Goal: Task Accomplishment & Management: Manage account settings

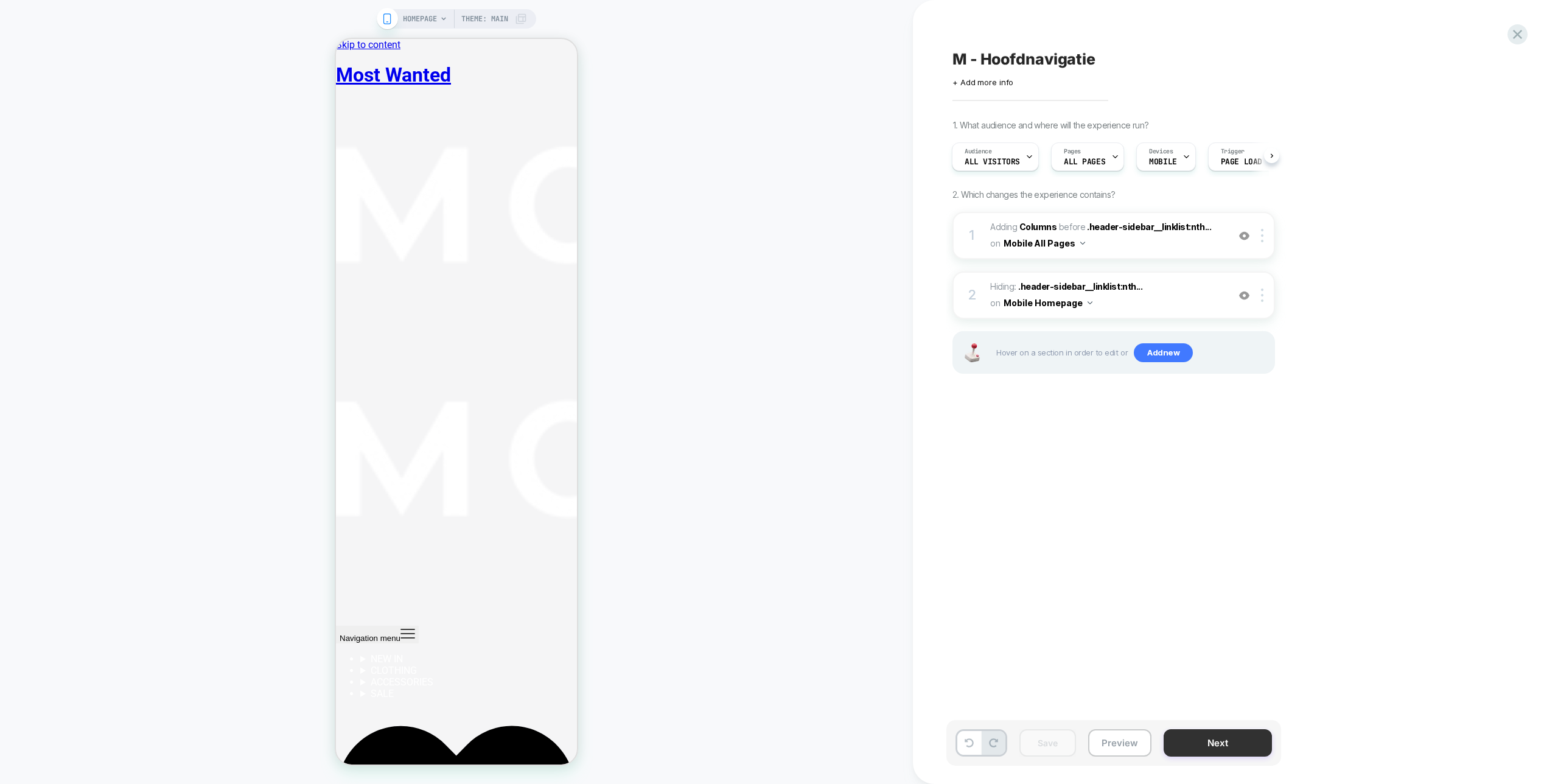
click at [1235, 736] on button "Next" at bounding box center [1217, 742] width 108 height 28
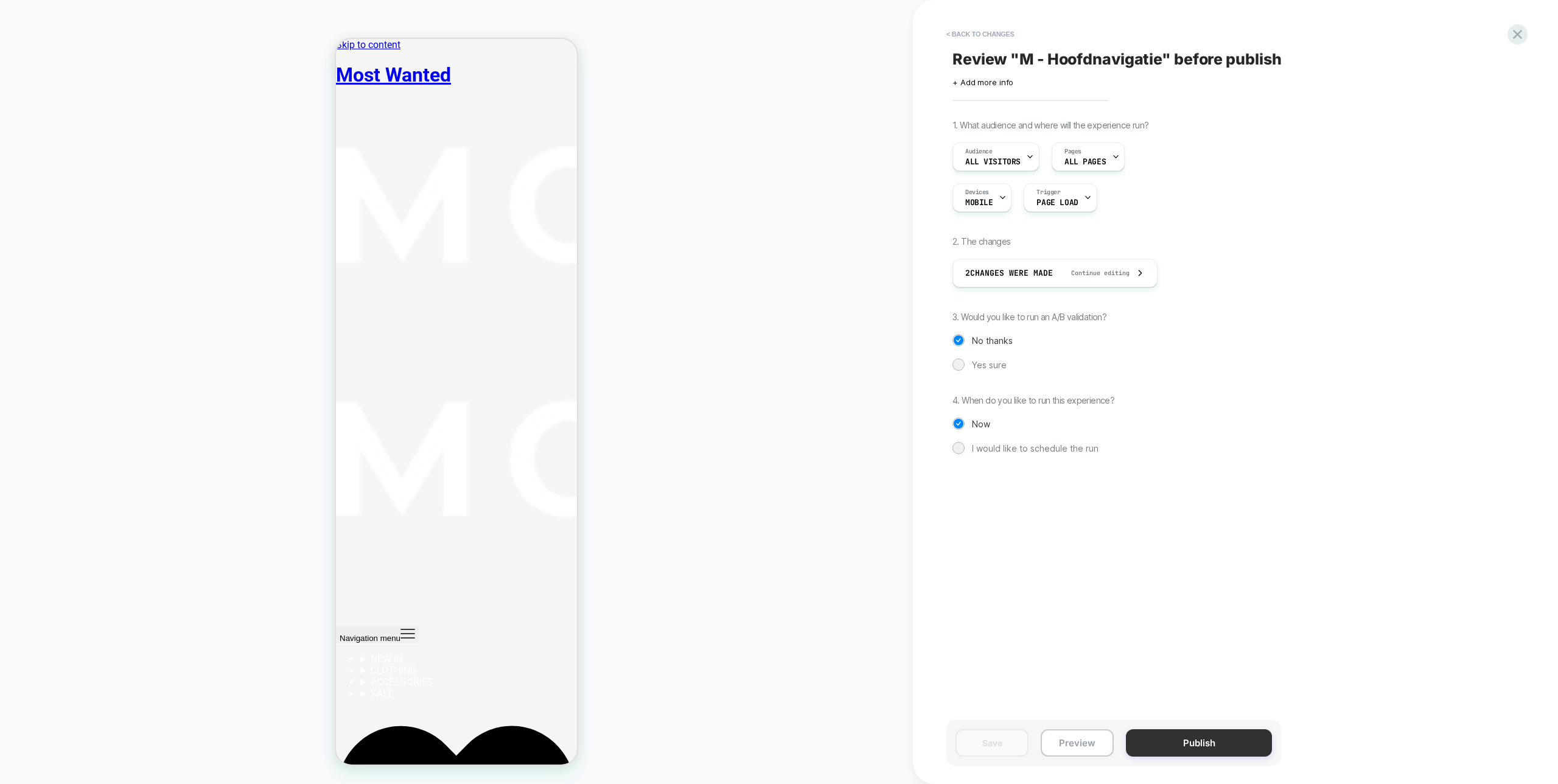
click at [1231, 741] on button "Publish" at bounding box center [1199, 742] width 147 height 28
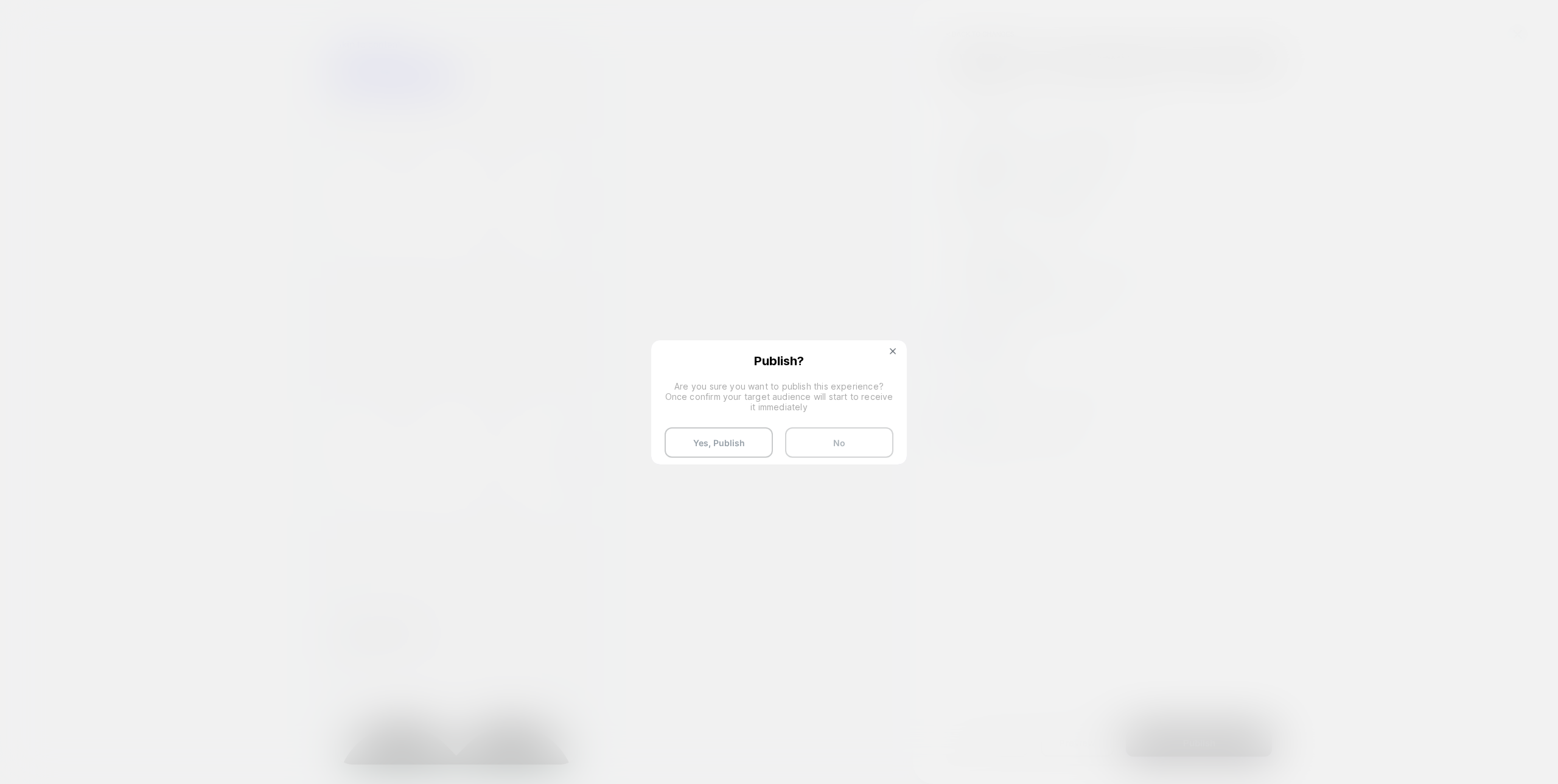
click at [868, 438] on button "No" at bounding box center [839, 442] width 108 height 31
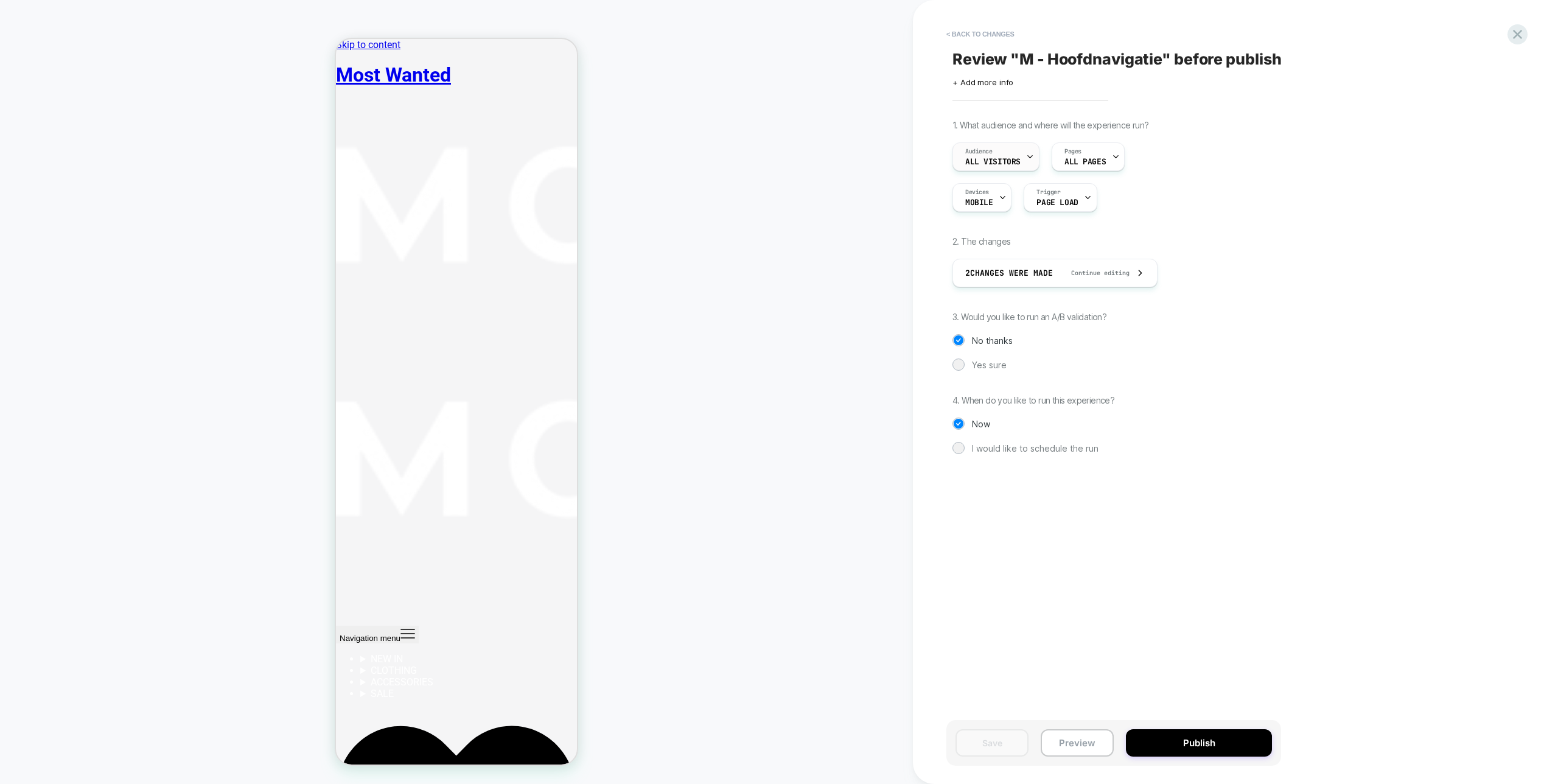
click at [998, 147] on div "Audience All Visitors" at bounding box center [992, 156] width 79 height 28
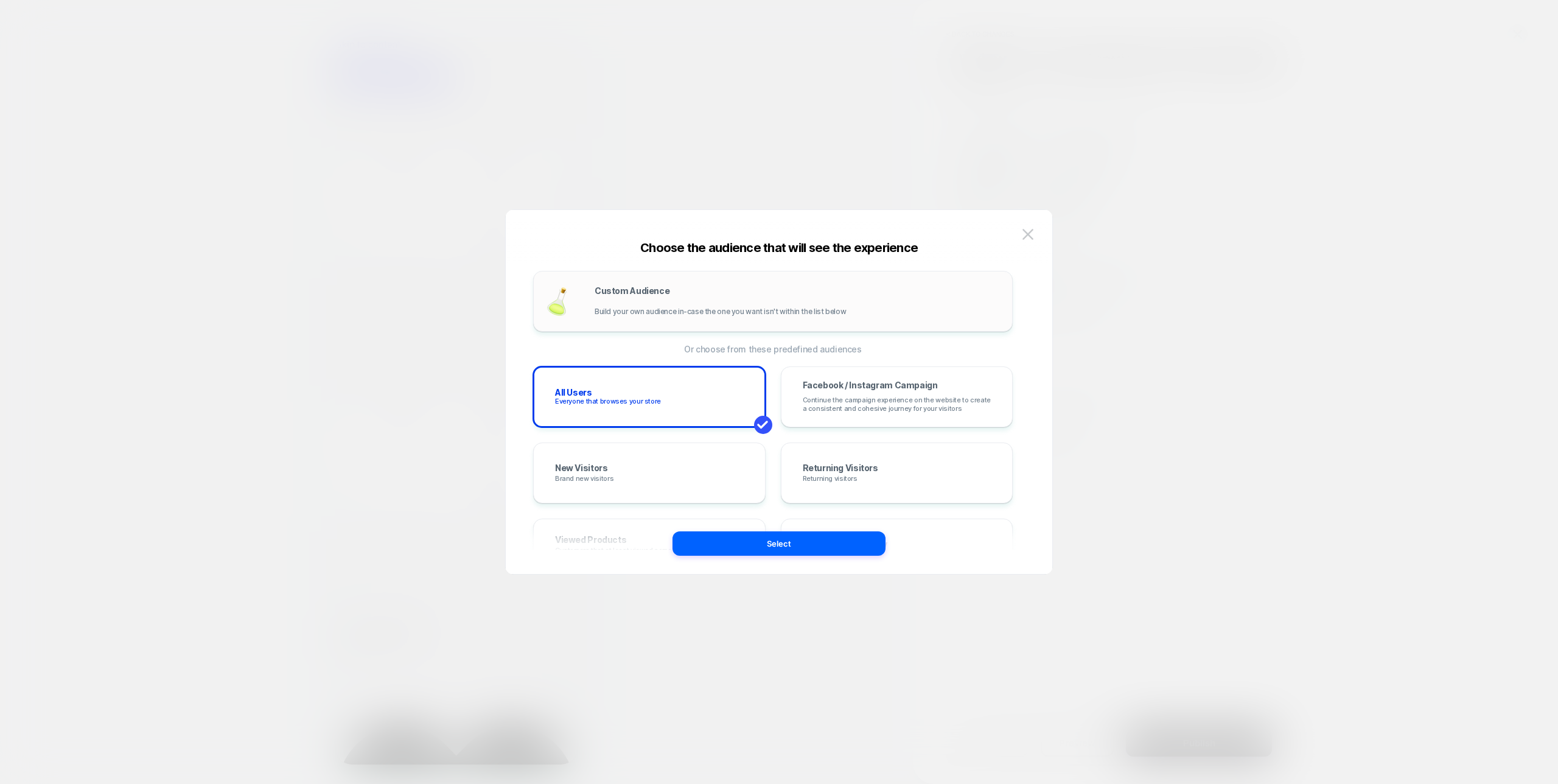
click at [682, 307] on span "Build your own audience in-case the one you want isn't within the list below" at bounding box center [720, 311] width 251 height 9
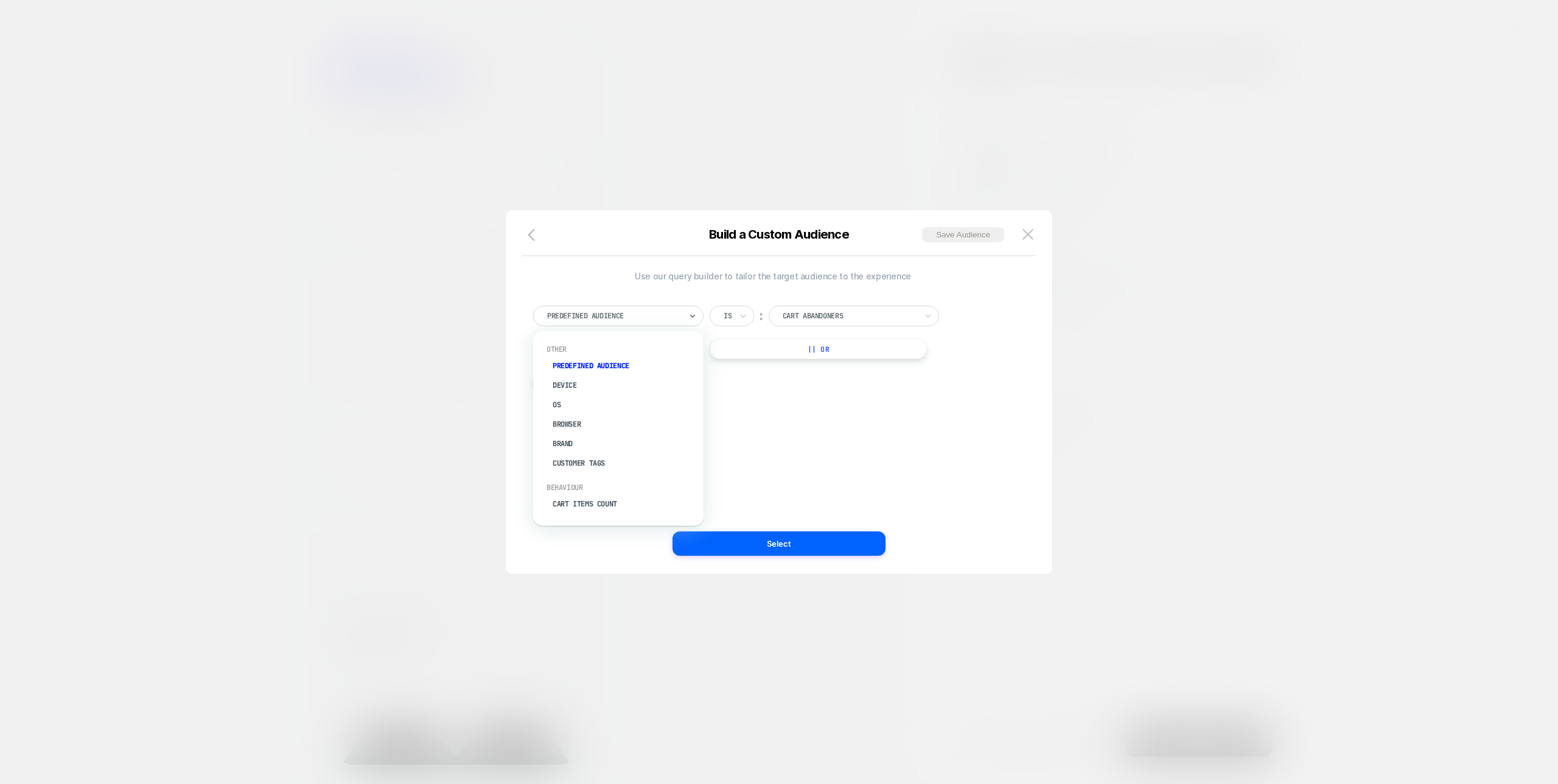
click at [632, 309] on div "Predefined Audience" at bounding box center [614, 316] width 136 height 13
click at [572, 447] on div "Country" at bounding box center [623, 457] width 158 height 19
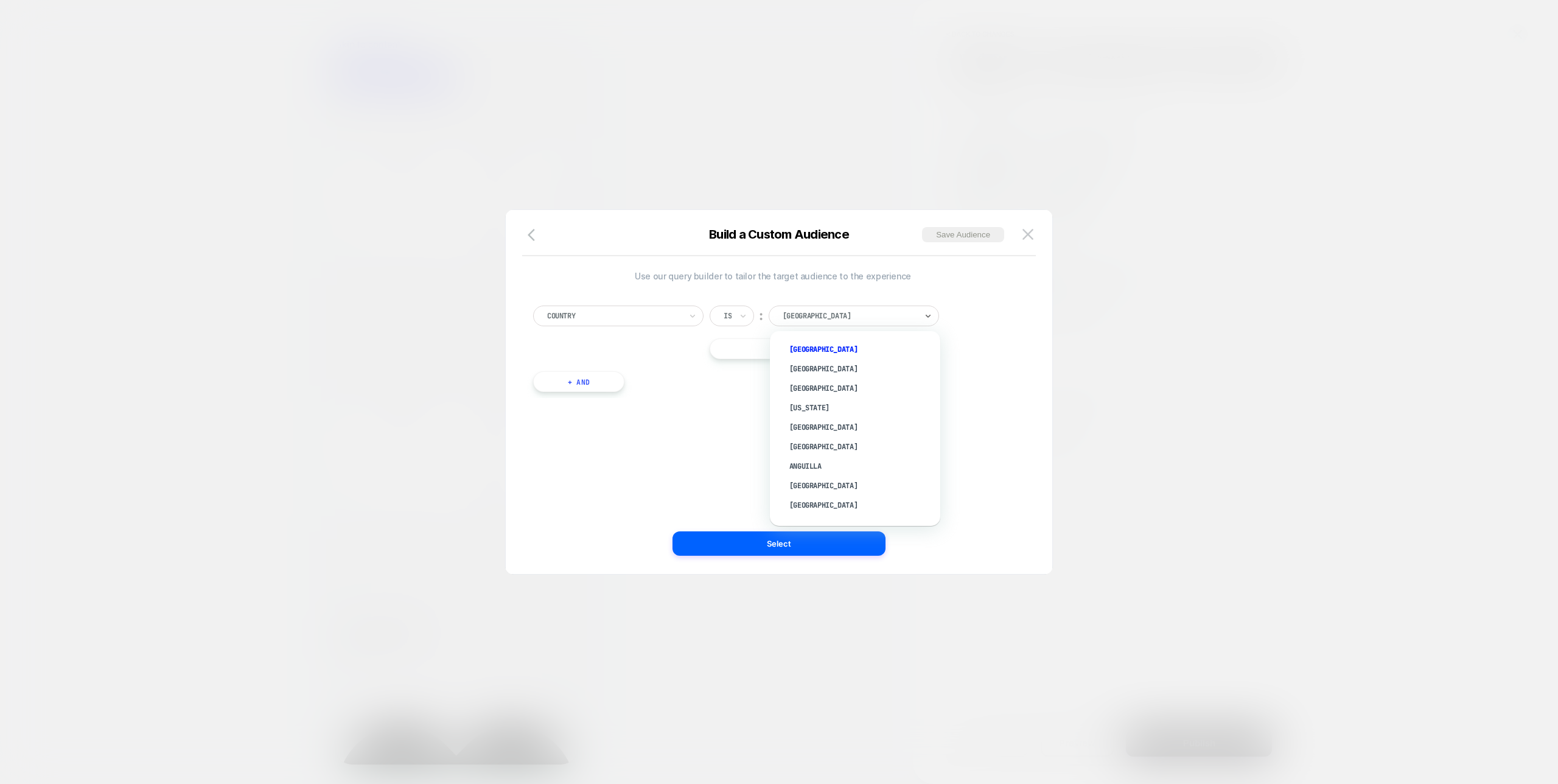
click at [836, 316] on div at bounding box center [849, 315] width 134 height 11
type input "***"
click at [821, 345] on div "[GEOGRAPHIC_DATA]" at bounding box center [861, 349] width 158 height 19
click at [807, 525] on div "Use our query builder to tailor the target audience to the experience Country I…" at bounding box center [773, 392] width 510 height 315
click at [809, 530] on div "Use our query builder to tailor the target audience to the experience Country I…" at bounding box center [773, 392] width 510 height 315
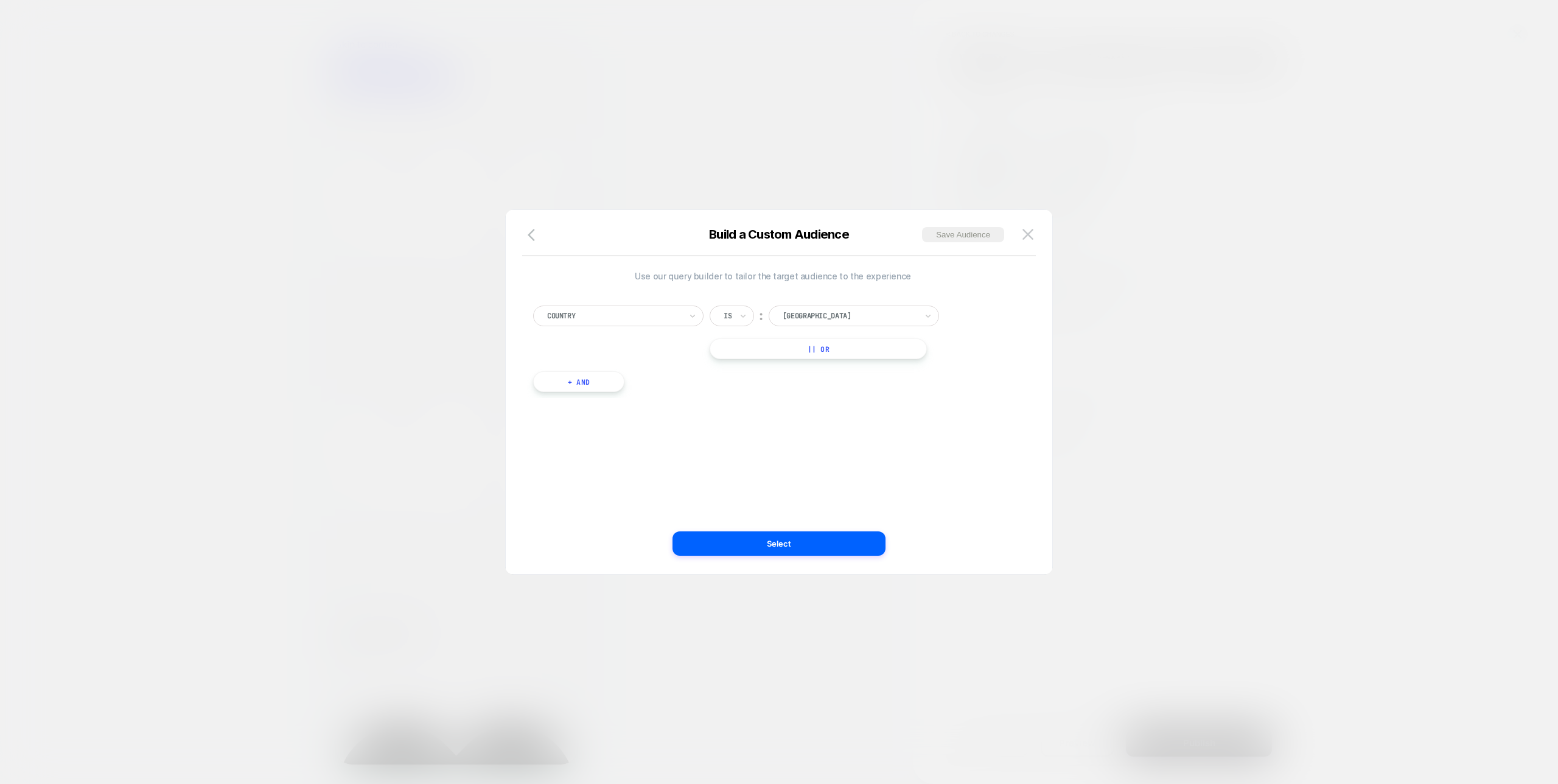
drag, startPoint x: 836, startPoint y: 554, endPoint x: 839, endPoint y: 549, distance: 5.8
click at [836, 553] on button "Select" at bounding box center [779, 543] width 213 height 24
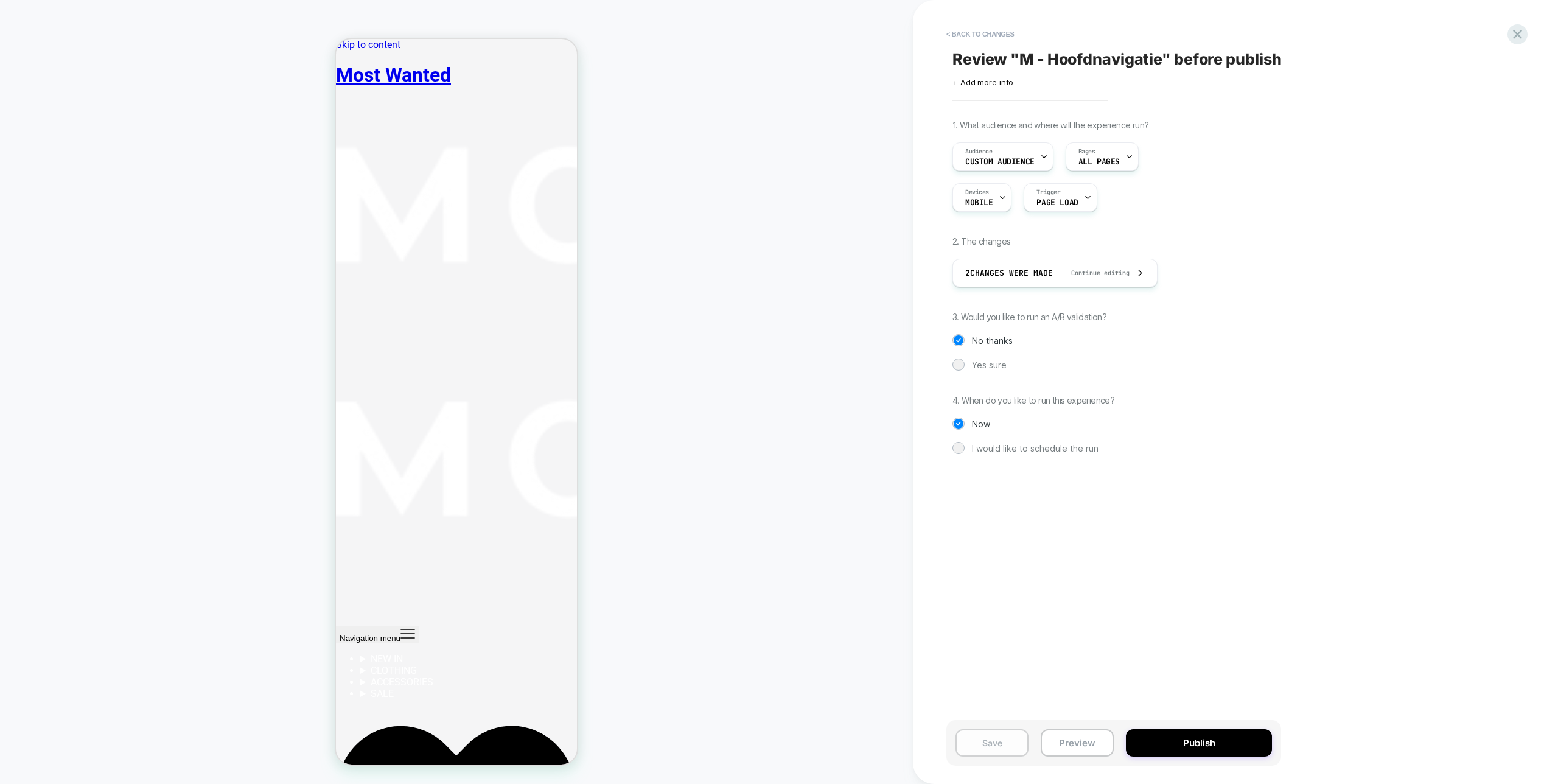
click at [995, 733] on button "Save" at bounding box center [992, 742] width 73 height 28
click at [1201, 742] on button "Publish" at bounding box center [1199, 742] width 147 height 28
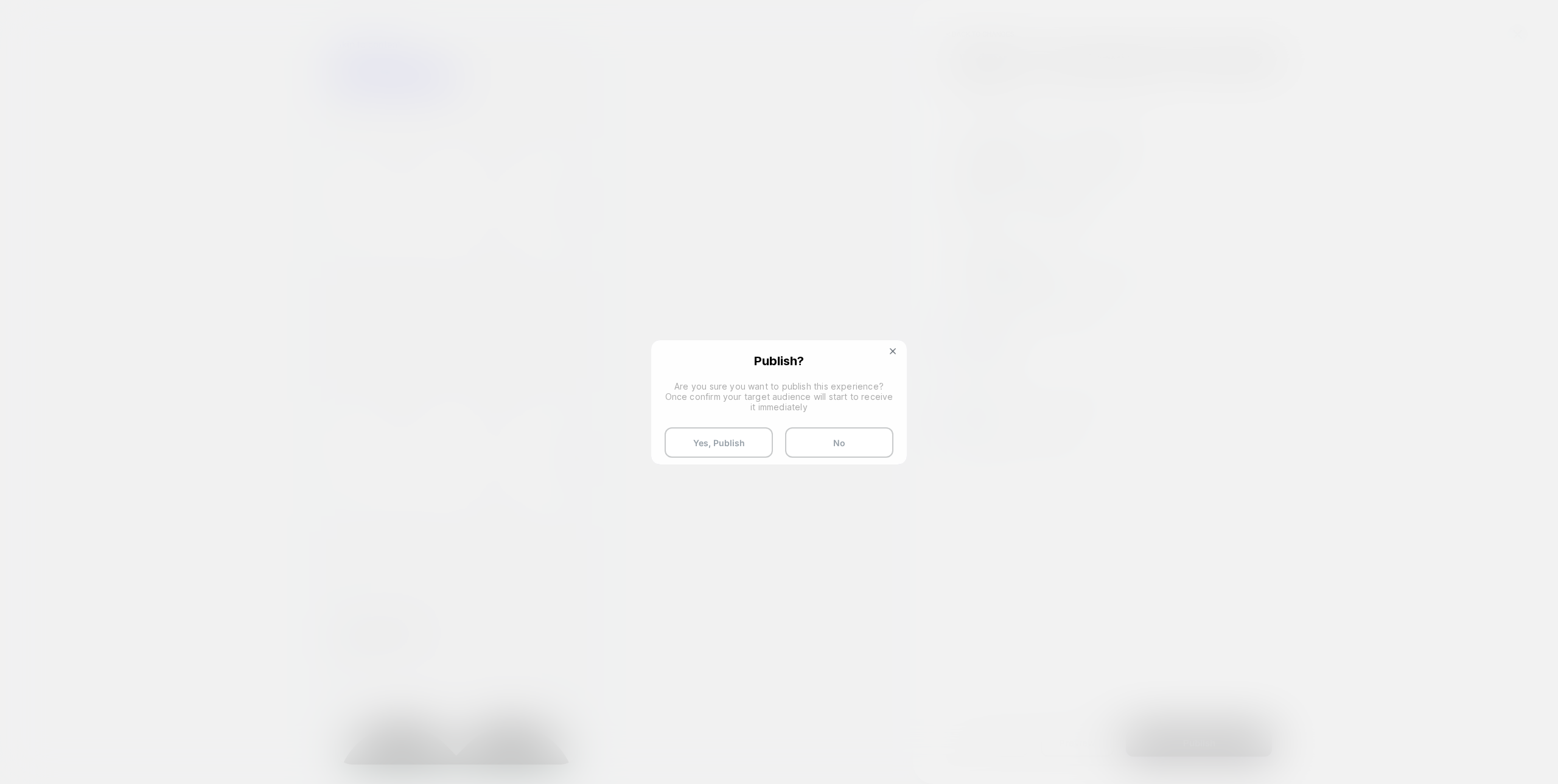
click at [645, 444] on div at bounding box center [779, 392] width 1558 height 784
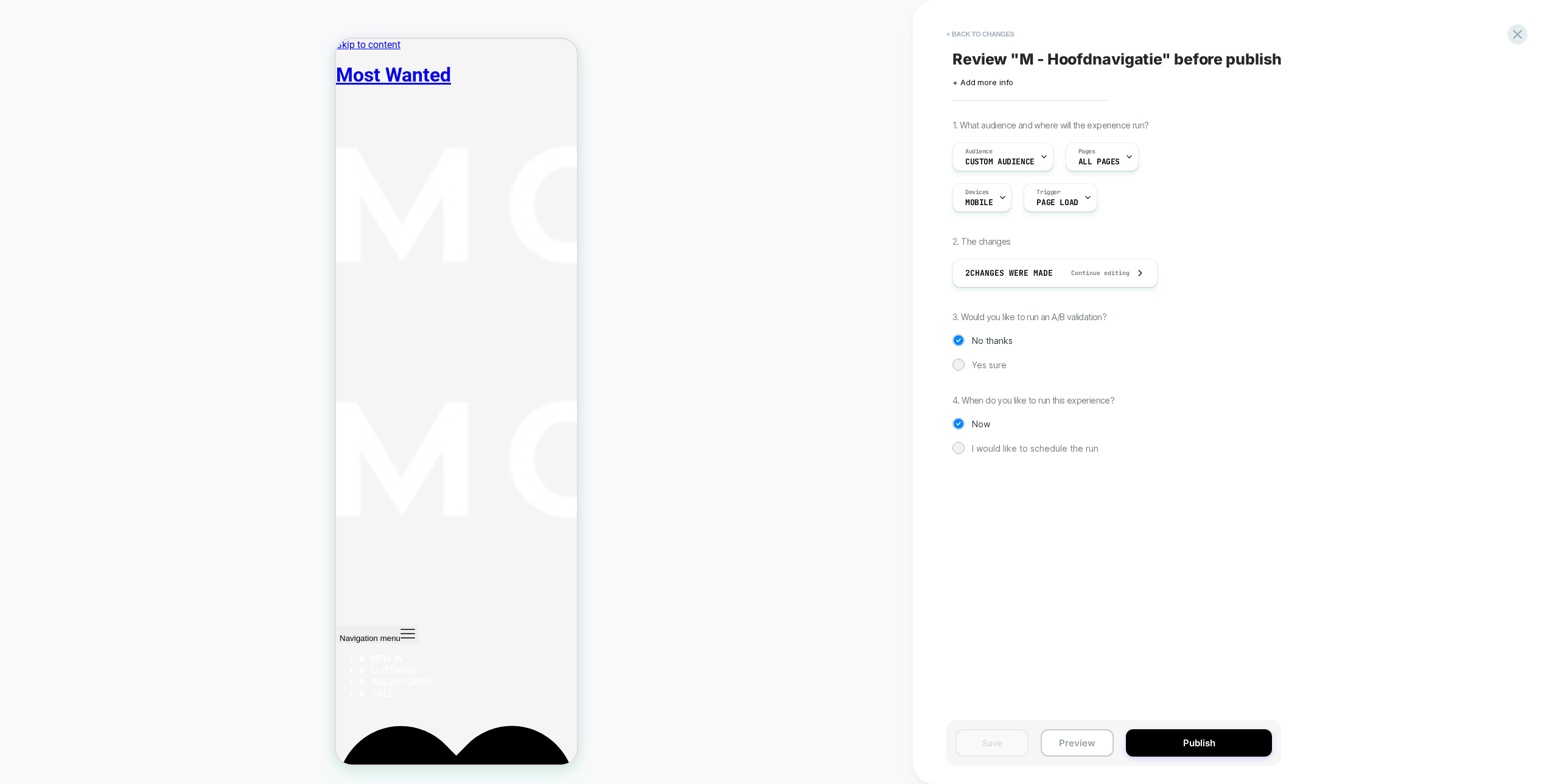
click at [689, 444] on div "HOMEPAGE Theme: MAIN" at bounding box center [456, 392] width 913 height 759
click at [1192, 743] on button "Publish" at bounding box center [1199, 742] width 147 height 28
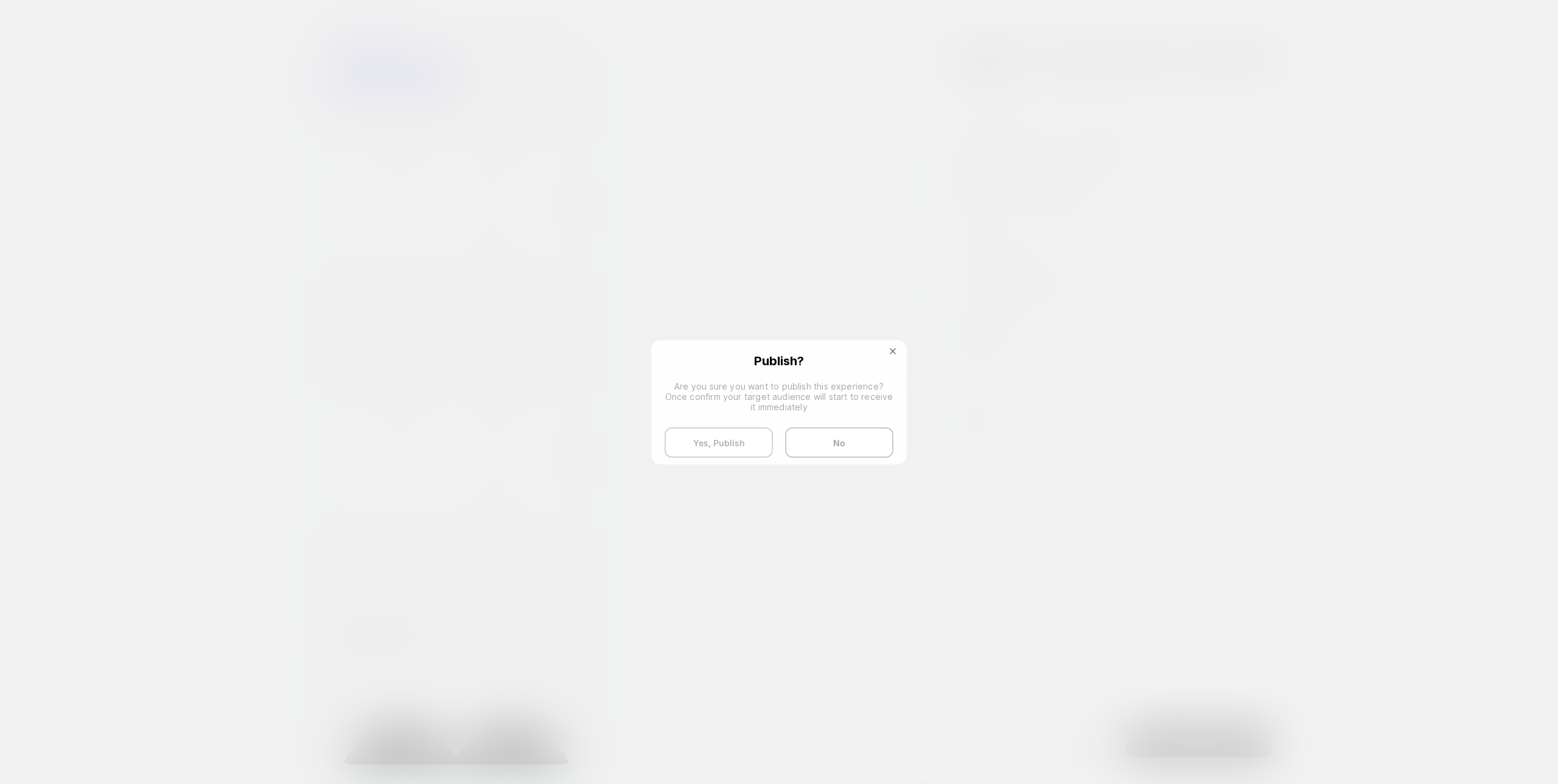
click at [722, 442] on button "Yes, Publish" at bounding box center [718, 442] width 108 height 31
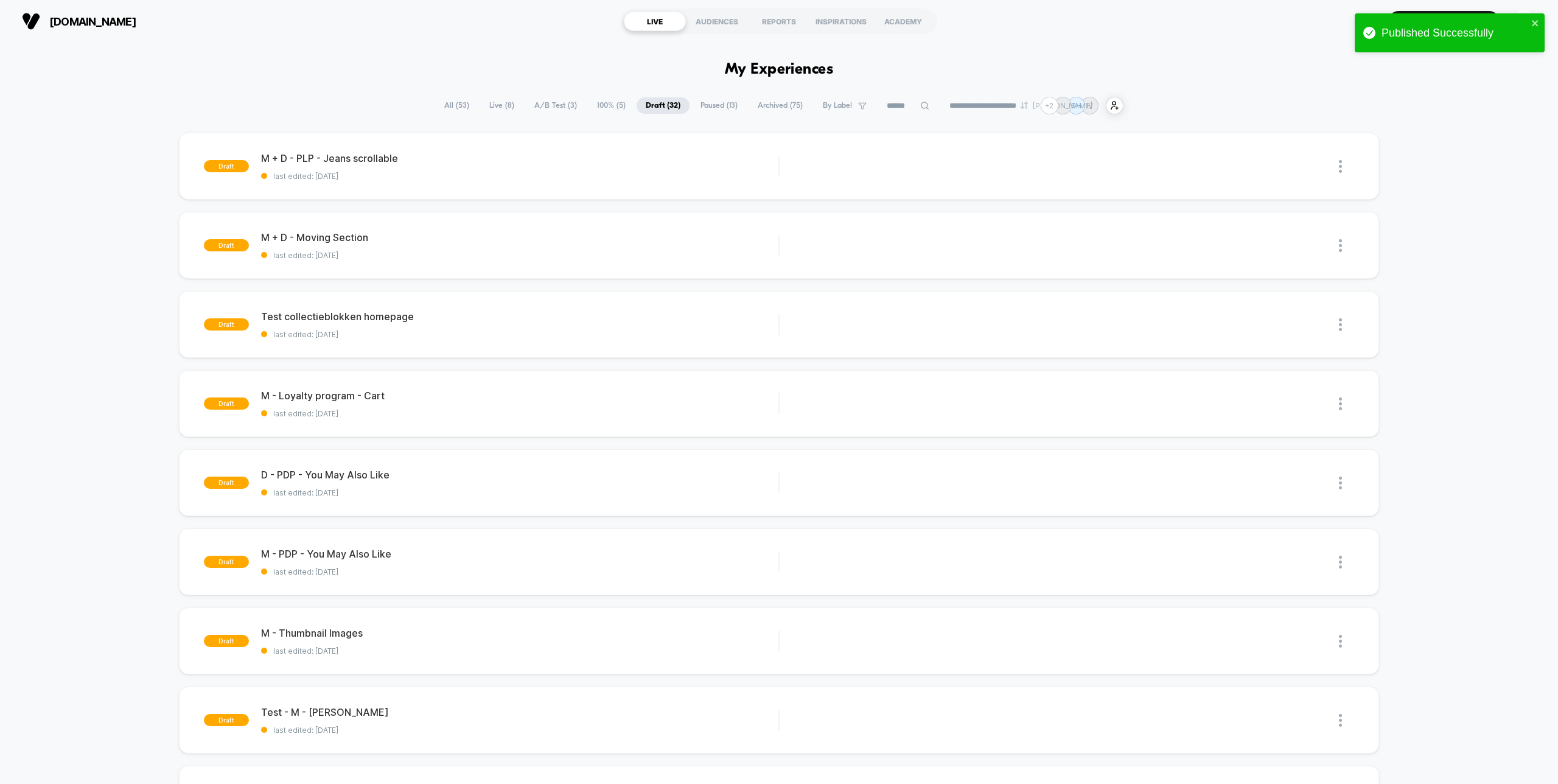
click at [605, 114] on div "**********" at bounding box center [779, 105] width 689 height 17
click at [602, 108] on span "100% ( 5 )" at bounding box center [611, 105] width 47 height 16
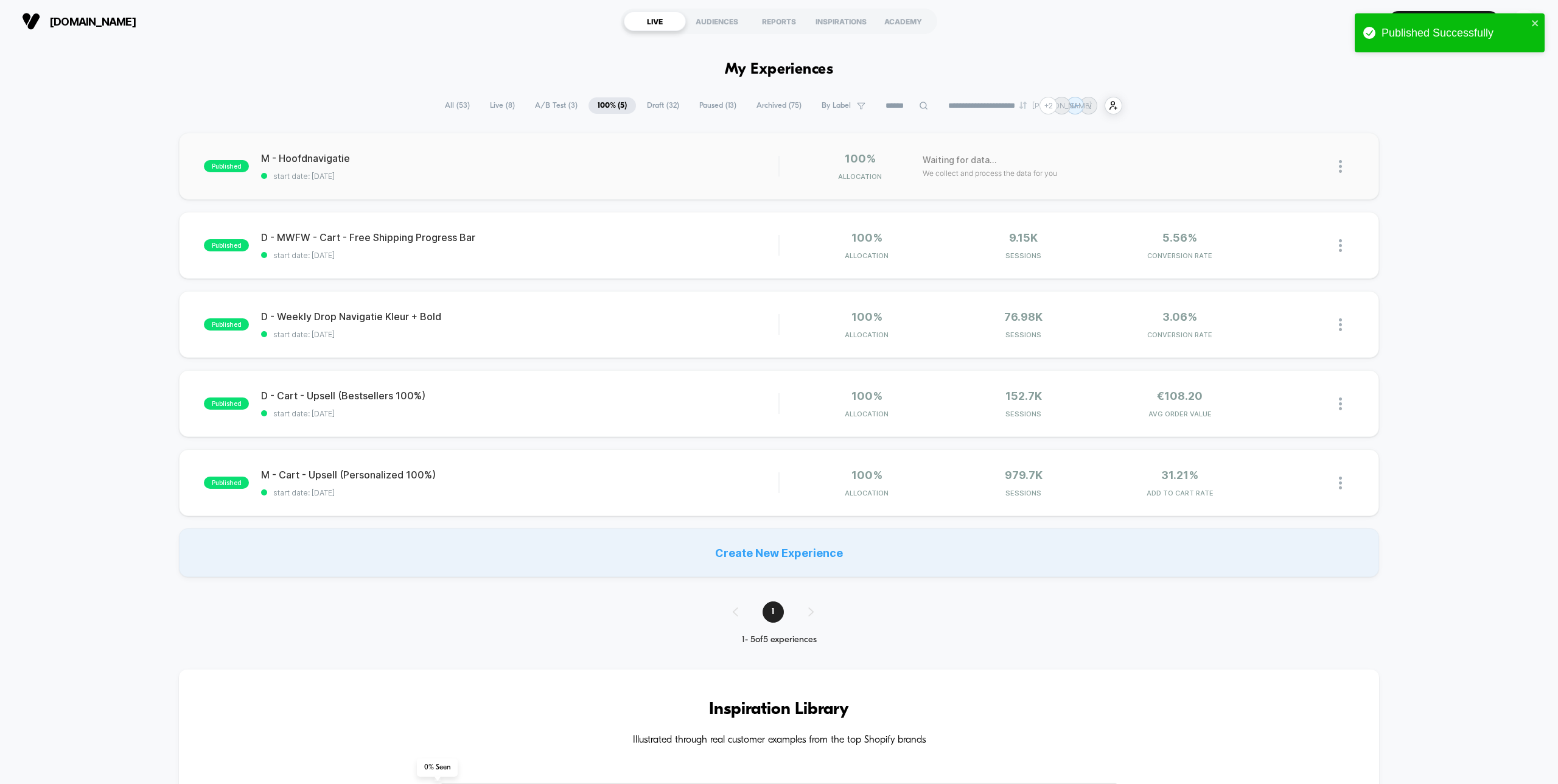
click at [596, 191] on div "published M - Hoofdnavigatie start date: [DATE] 100% Allocation Waiting for dat…" at bounding box center [779, 167] width 1200 height 67
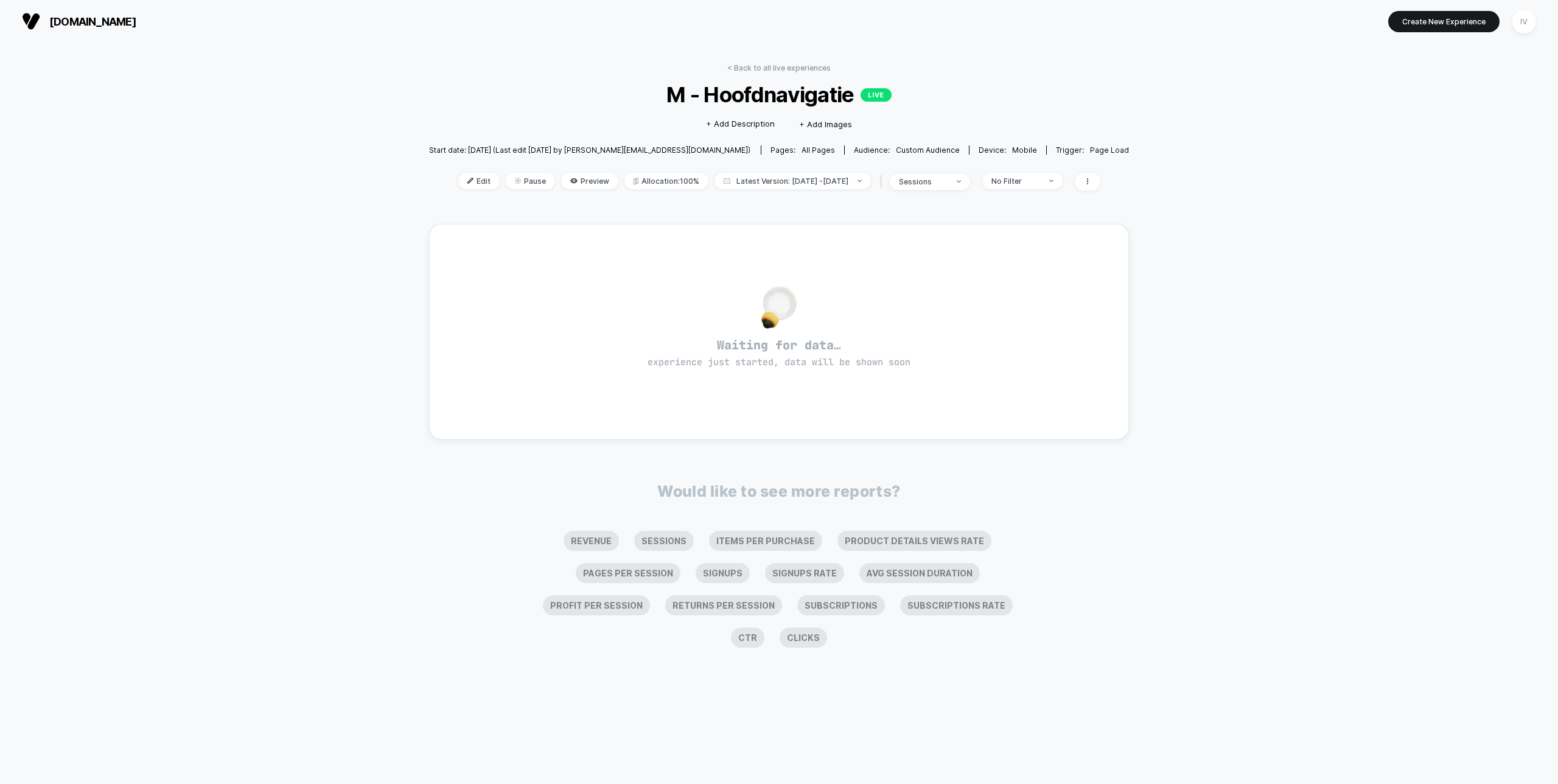
click at [767, 59] on div "< Back to all live experiences M - Hoofdnavigatie LIVE Click to edit experience…" at bounding box center [779, 353] width 701 height 598
click at [769, 64] on link "< Back to all live experiences" at bounding box center [779, 68] width 103 height 10
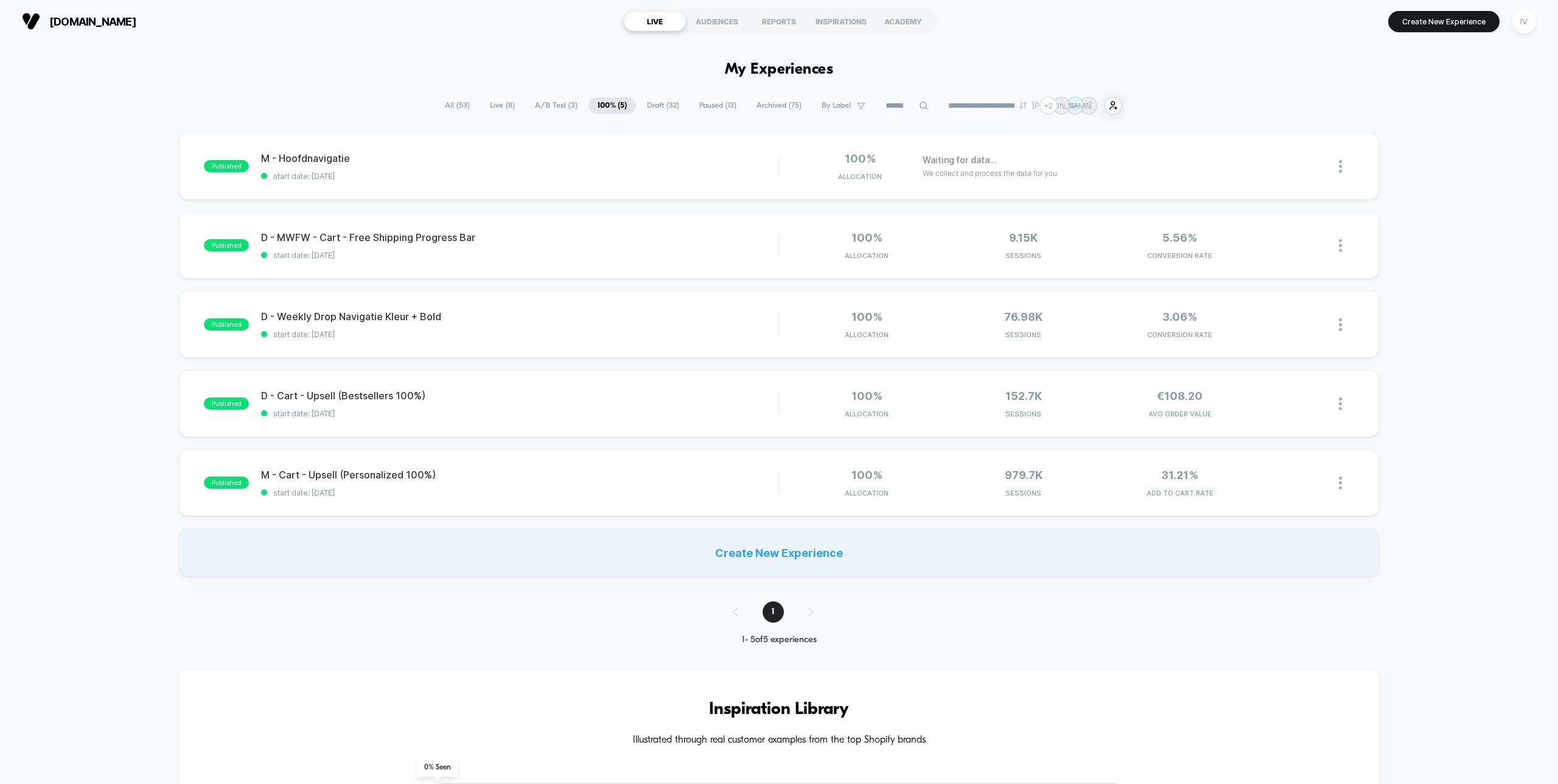
click at [697, 102] on span "Paused ( 13 )" at bounding box center [718, 105] width 56 height 16
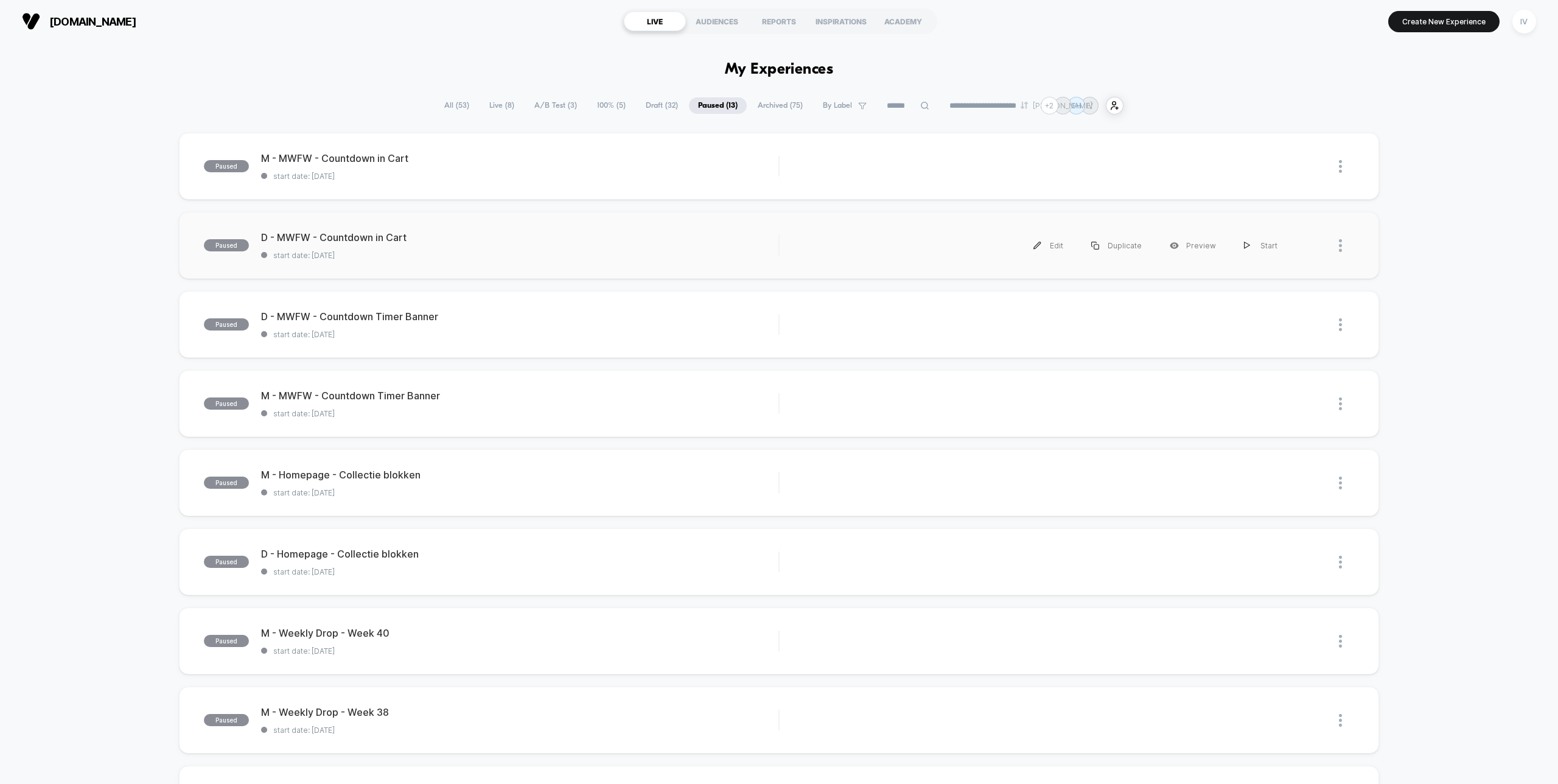
click at [522, 268] on div "paused D - MWFW - Countdown in Cart start date: [DATE] Edit Duplicate Preview S…" at bounding box center [779, 245] width 1200 height 67
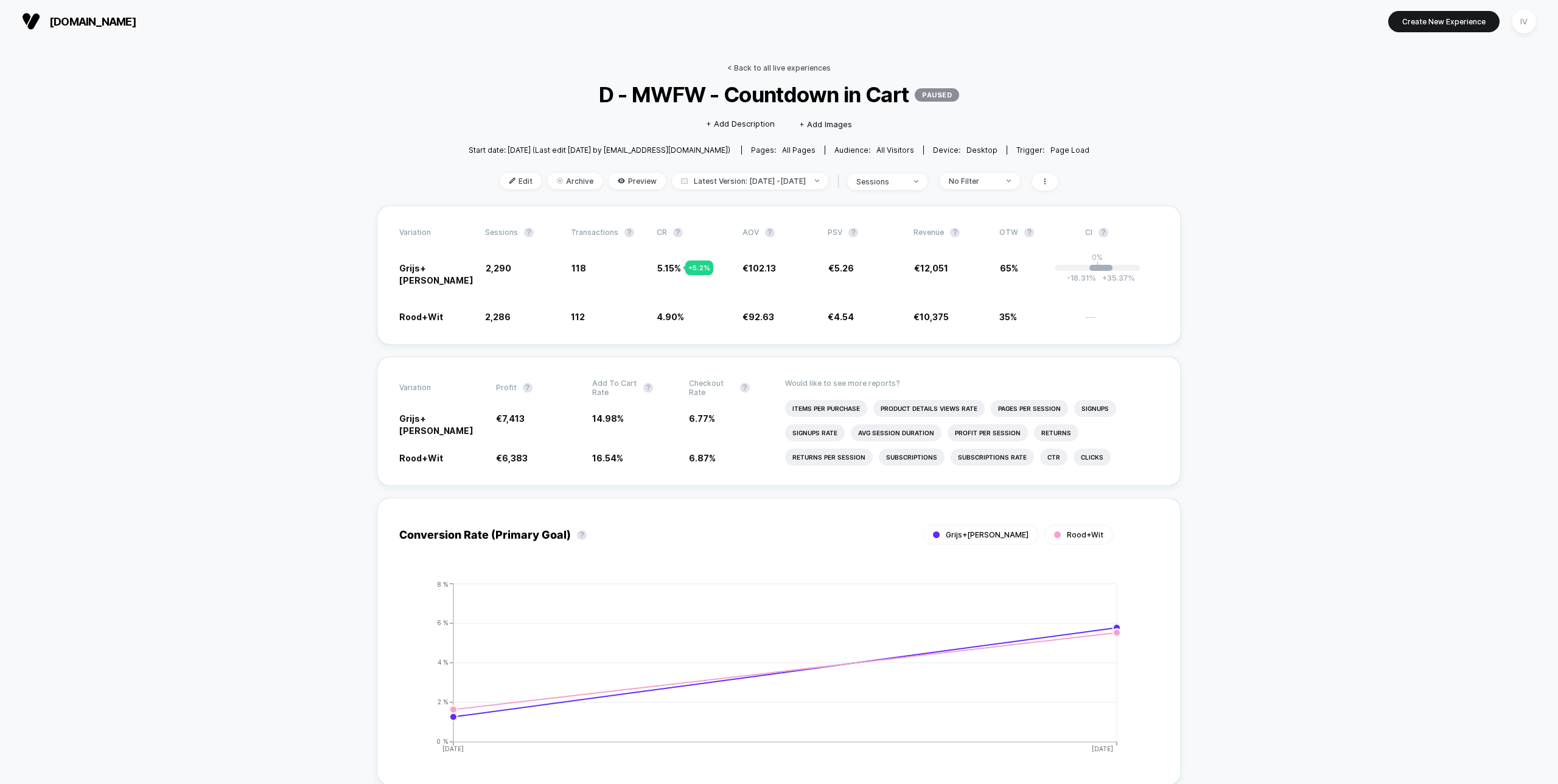
click at [785, 68] on link "< Back to all live experiences" at bounding box center [779, 68] width 103 height 10
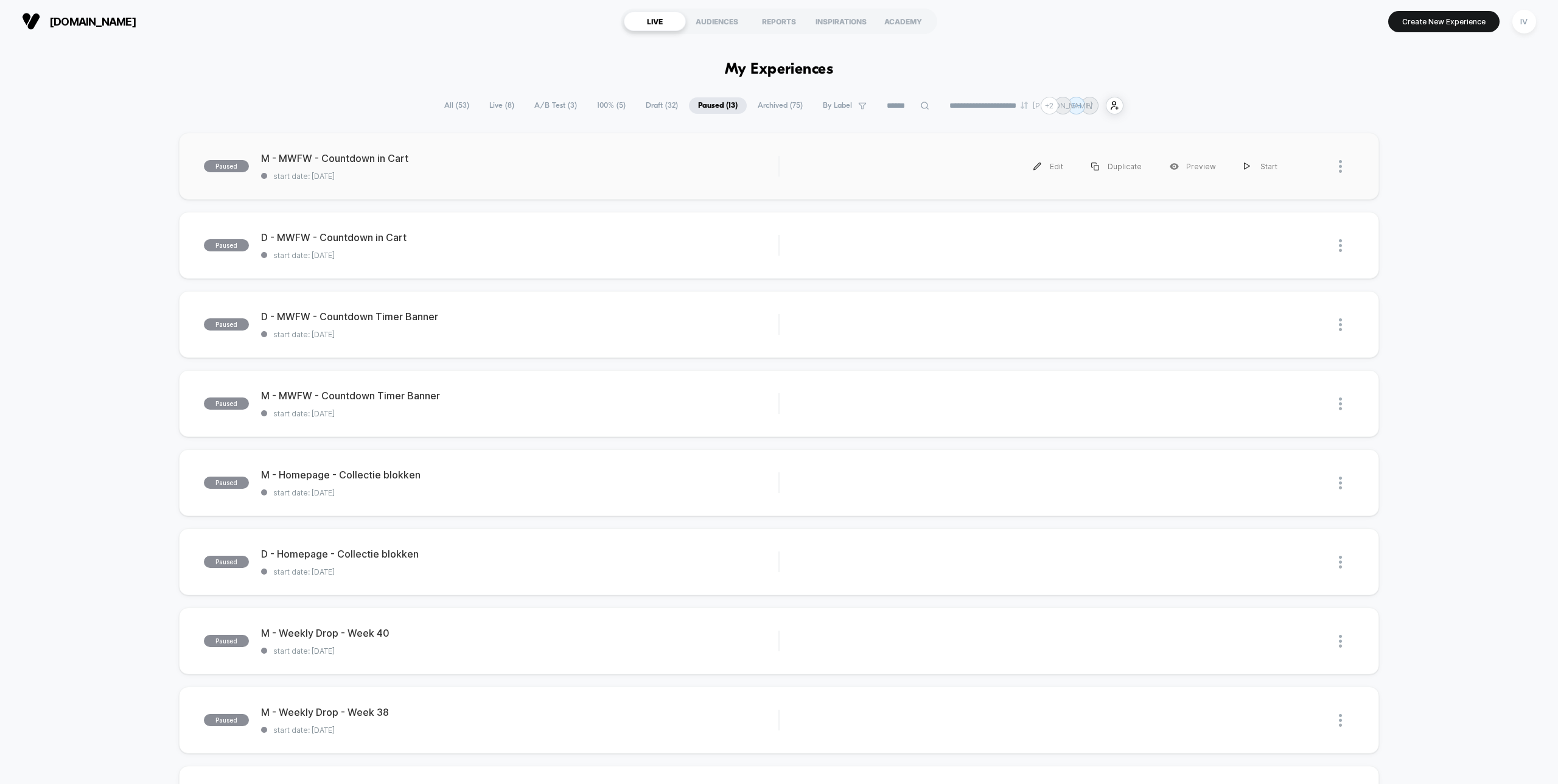
click at [467, 196] on div "paused M - MWFW - Countdown in Cart start date: [DATE] Edit Duplicate Preview S…" at bounding box center [779, 167] width 1200 height 67
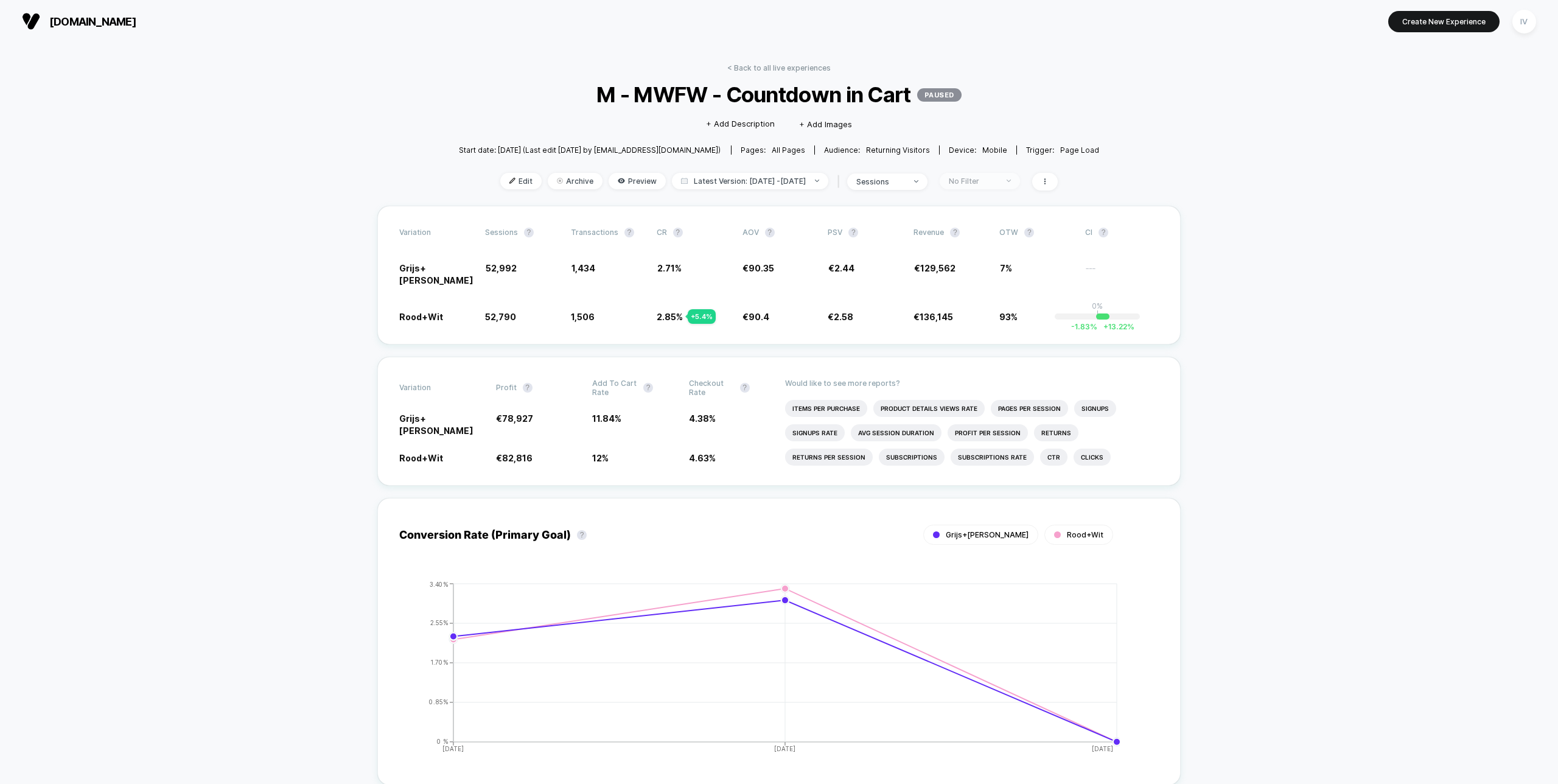
click at [994, 174] on span "No Filter" at bounding box center [980, 180] width 80 height 16
click at [999, 175] on span "No Filter" at bounding box center [980, 180] width 80 height 16
click at [799, 68] on link "< Back to all live experiences" at bounding box center [779, 68] width 103 height 10
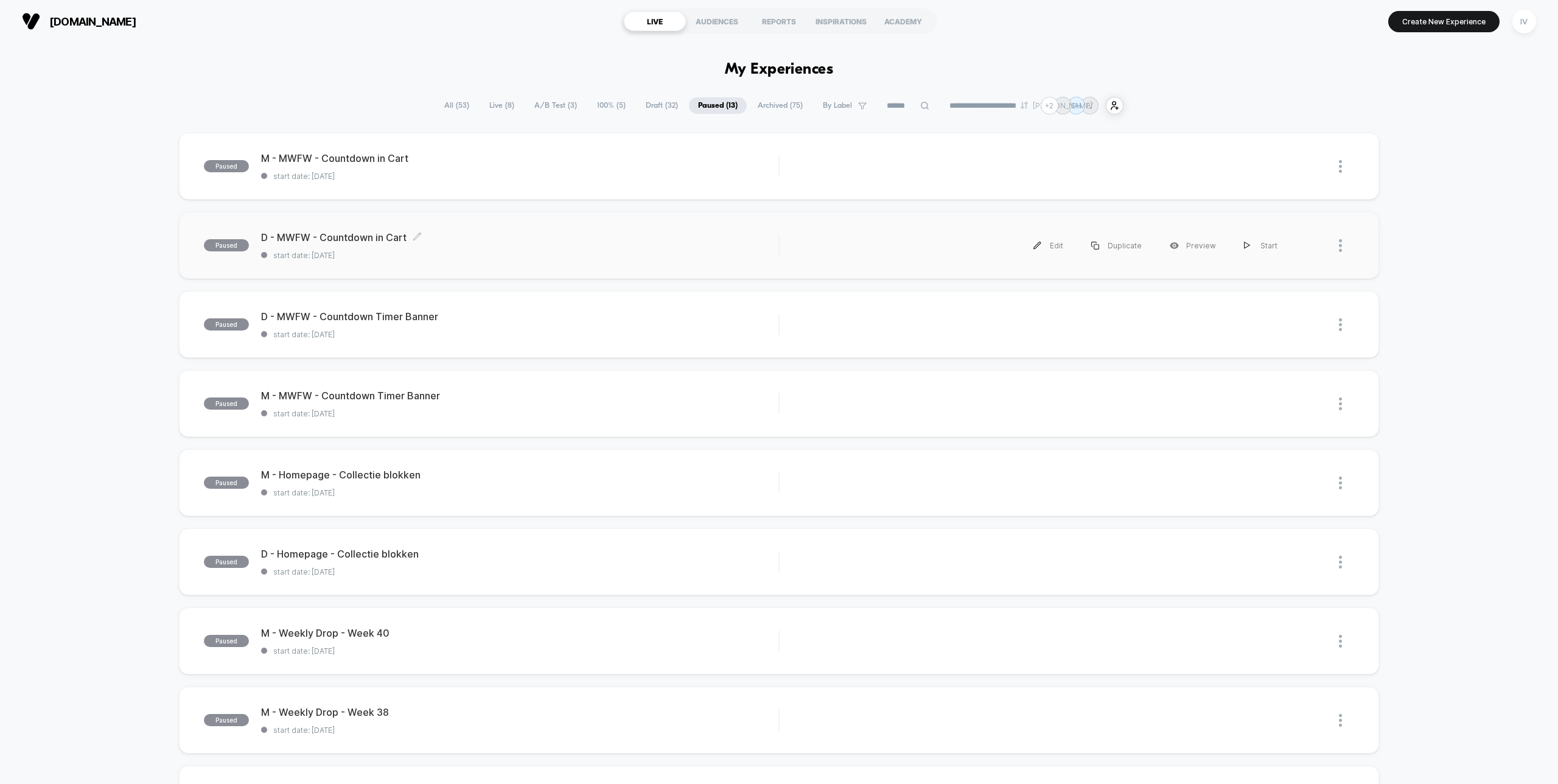
click at [498, 247] on div "D - MWFW - Countdown in Cart Click to edit experience details Click to edit exp…" at bounding box center [520, 246] width 517 height 29
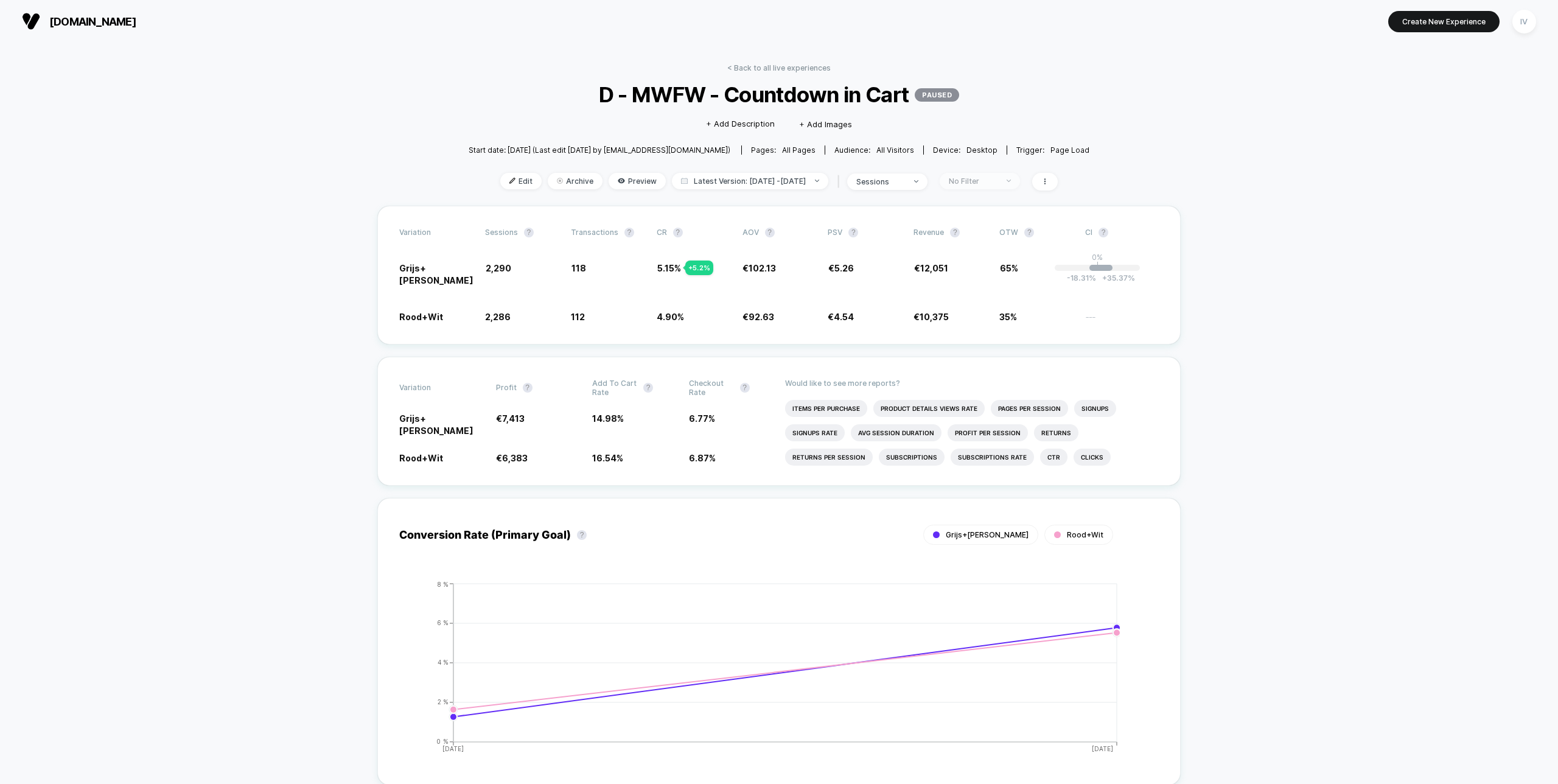
click at [998, 179] on div "No Filter" at bounding box center [973, 181] width 49 height 10
click at [980, 271] on span "Returning Visitors" at bounding box center [990, 275] width 71 height 11
click at [982, 358] on button "Save" at bounding box center [991, 357] width 112 height 20
click at [989, 179] on div "Returning Visitors" at bounding box center [973, 181] width 49 height 10
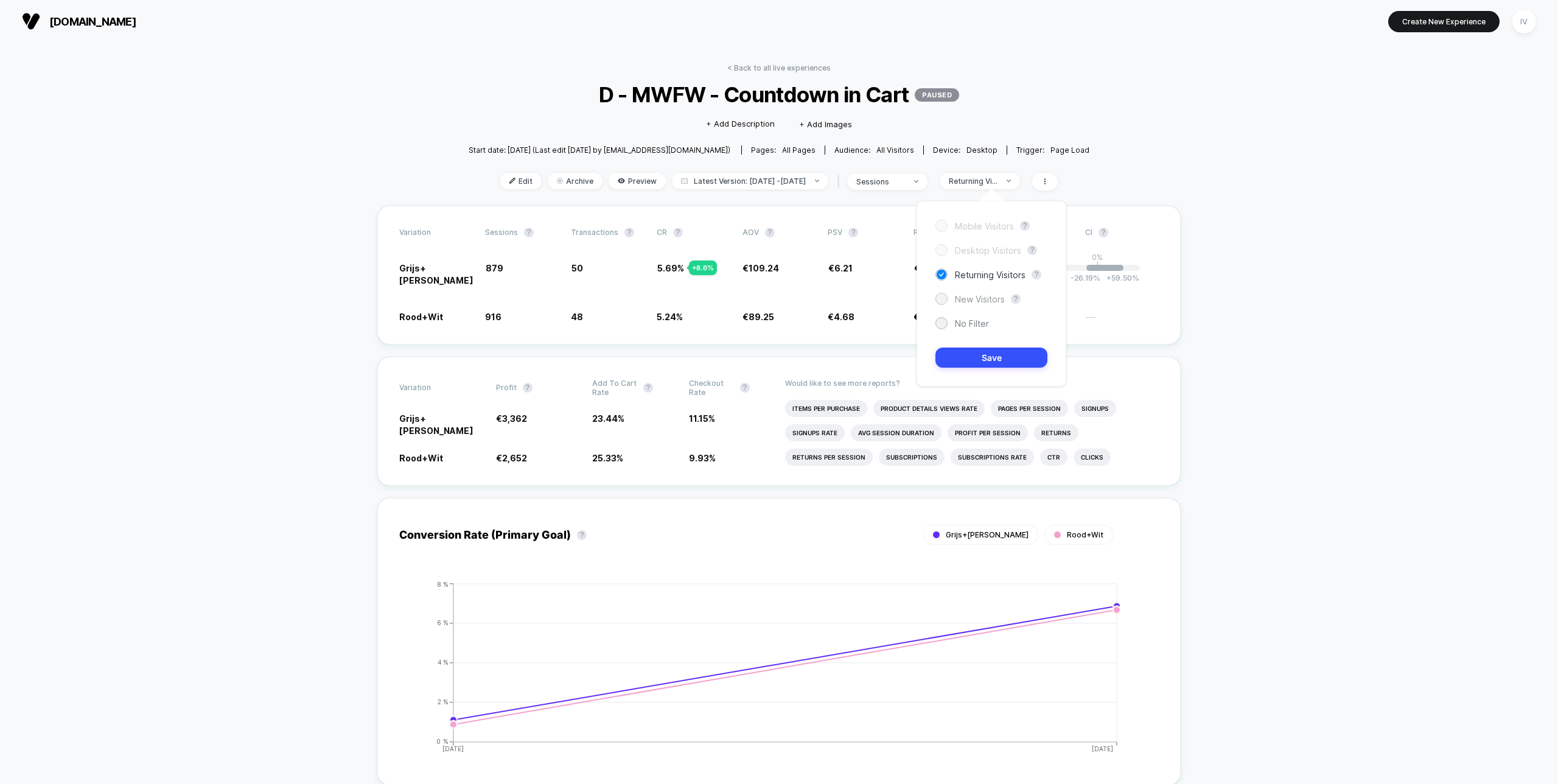
click at [982, 298] on span "New Visitors" at bounding box center [980, 299] width 50 height 11
click at [991, 370] on div "Mobile Visitors ? Desktop Visitors ? Returning Visitors ? New Visitors ? No Fil…" at bounding box center [991, 294] width 149 height 186
click at [991, 362] on button "Save" at bounding box center [991, 357] width 112 height 20
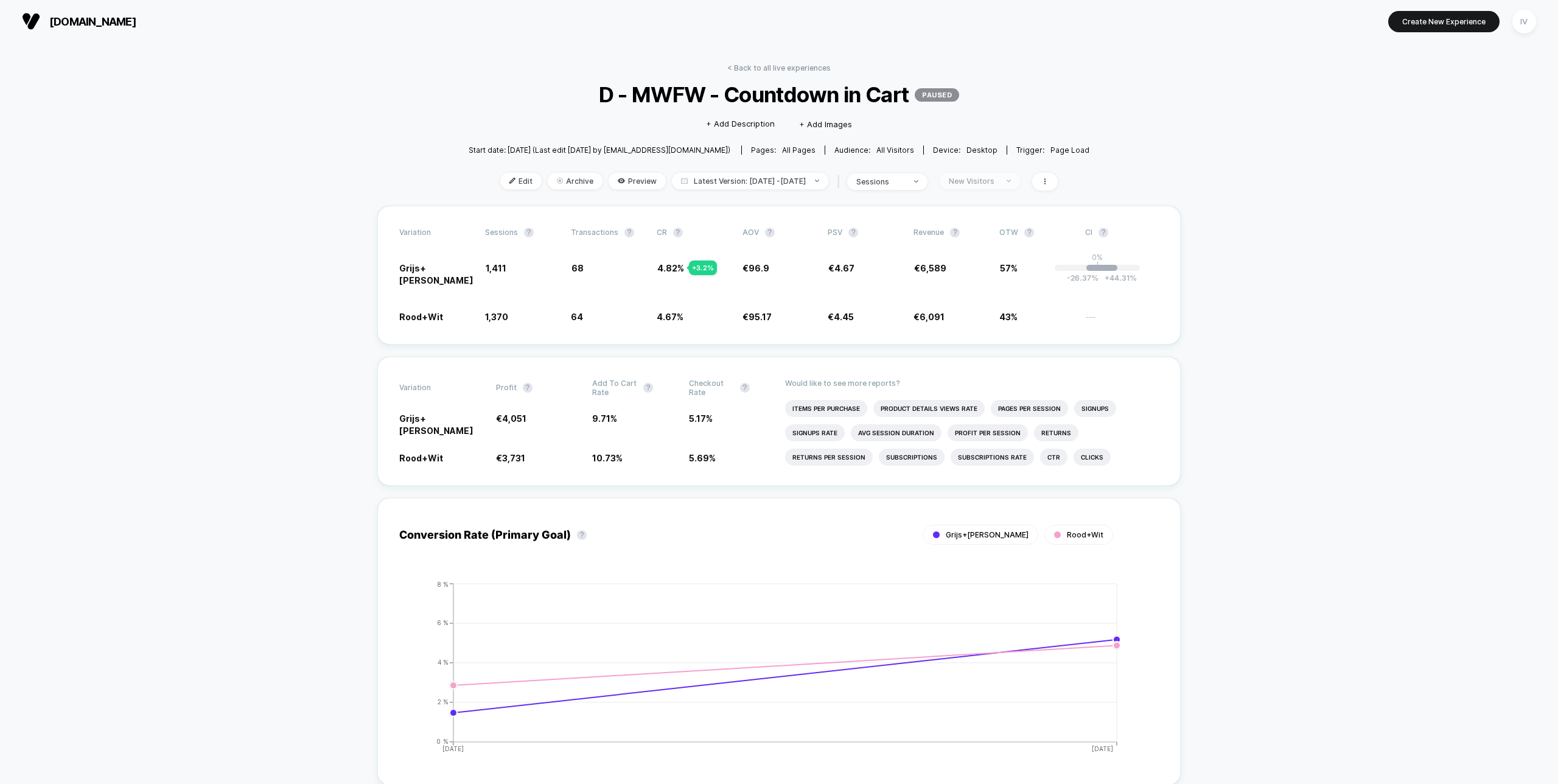
click at [988, 176] on div "New Visitors" at bounding box center [973, 181] width 49 height 10
click at [980, 327] on span "No Filter" at bounding box center [972, 323] width 34 height 11
click at [995, 359] on button "Save" at bounding box center [991, 357] width 112 height 20
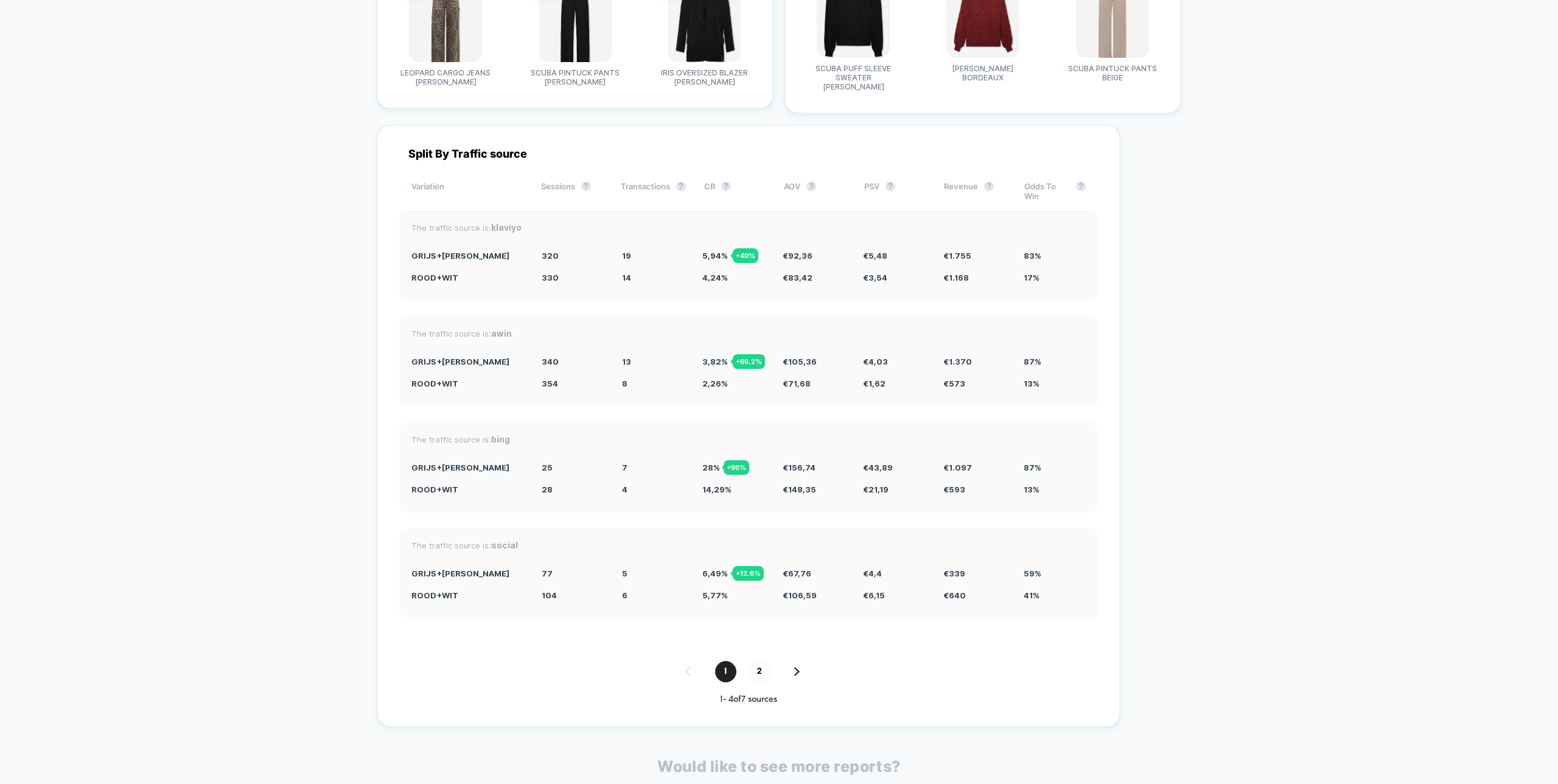
scroll to position [3251, 0]
click at [770, 659] on span "2" at bounding box center [759, 669] width 21 height 21
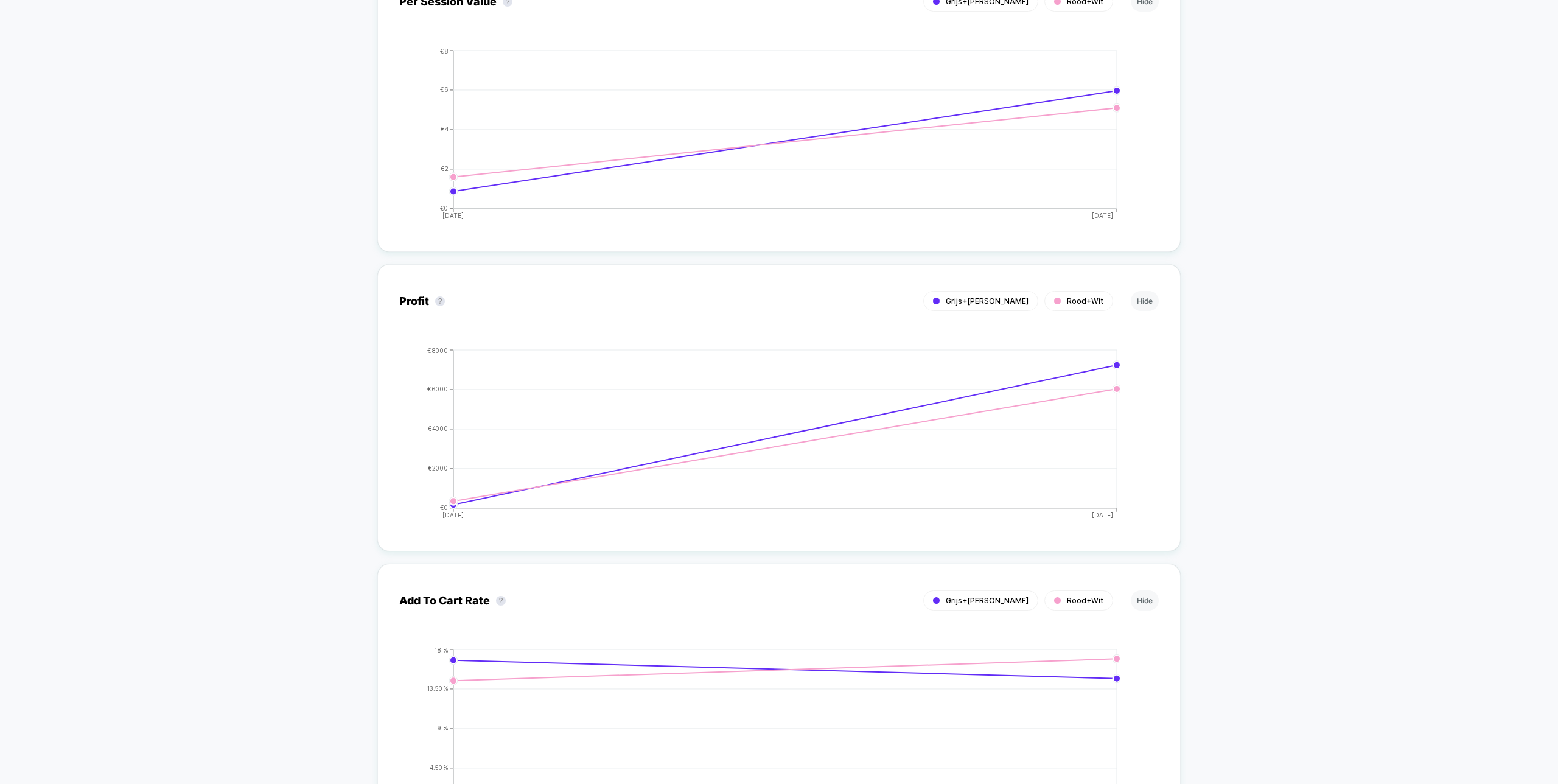
scroll to position [0, 0]
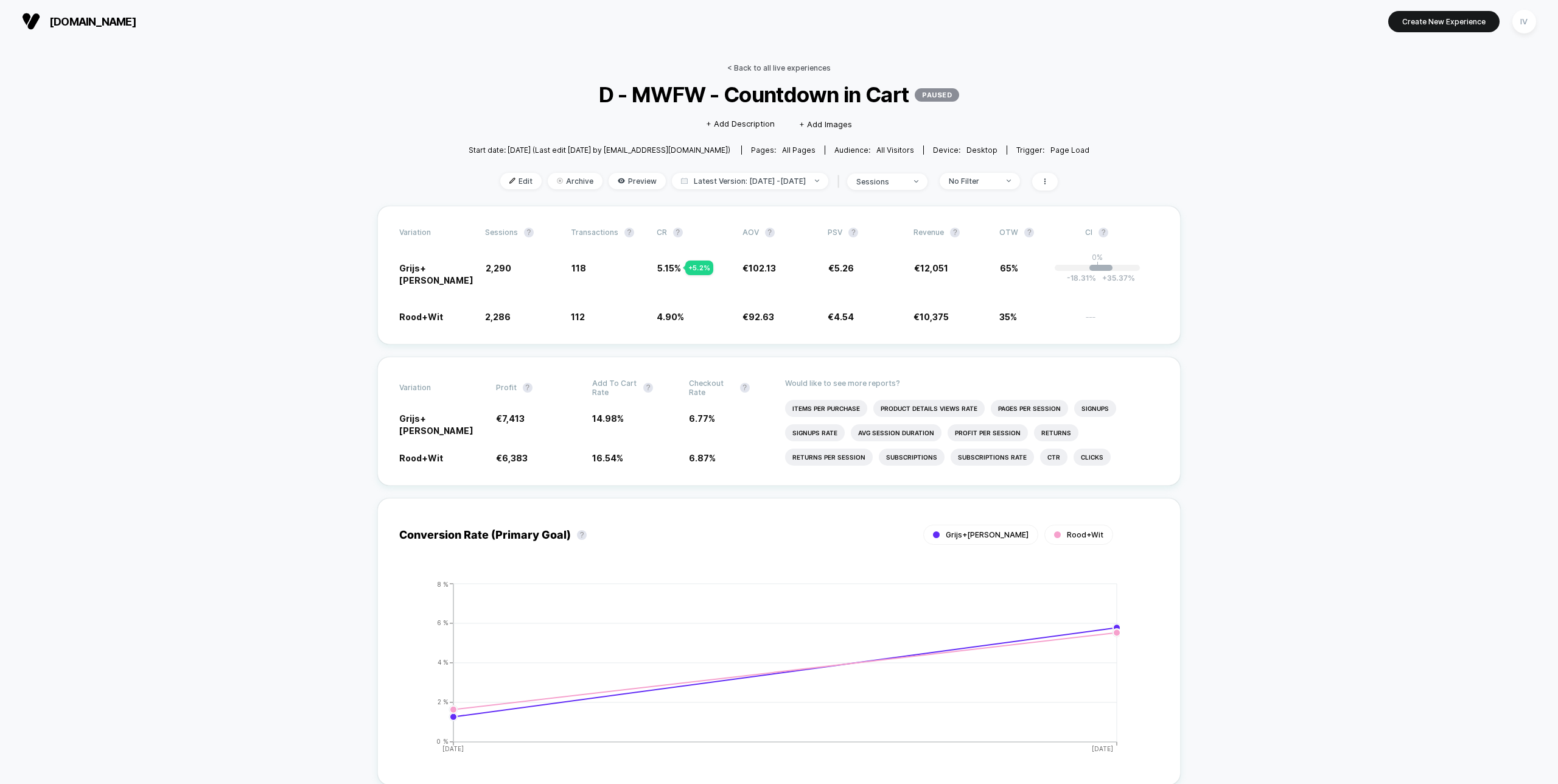
click at [798, 68] on link "< Back to all live experiences" at bounding box center [779, 68] width 103 height 10
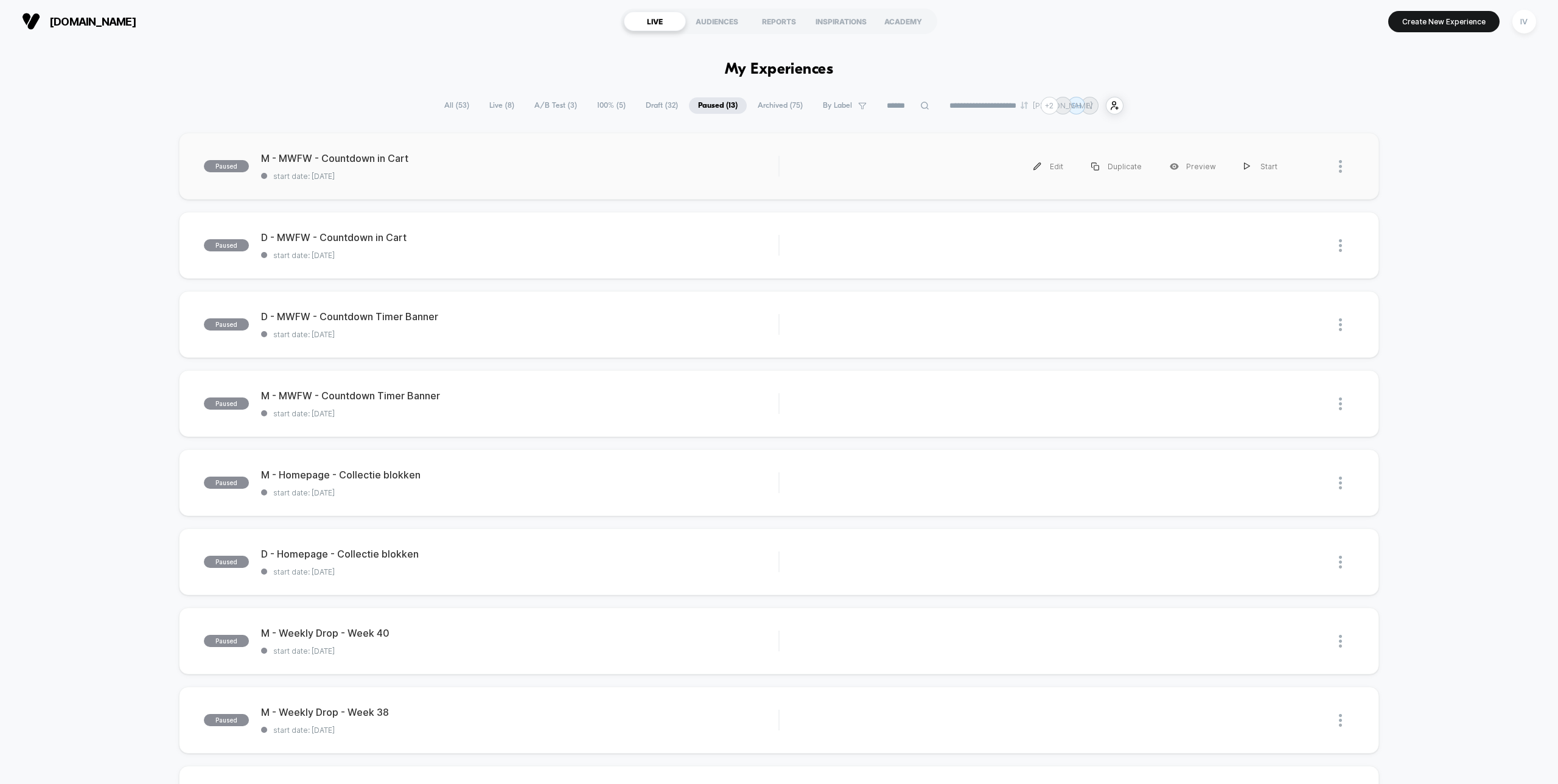
click at [502, 196] on div "paused M - MWFW - Countdown in Cart start date: [DATE] Edit Duplicate Preview S…" at bounding box center [779, 167] width 1200 height 67
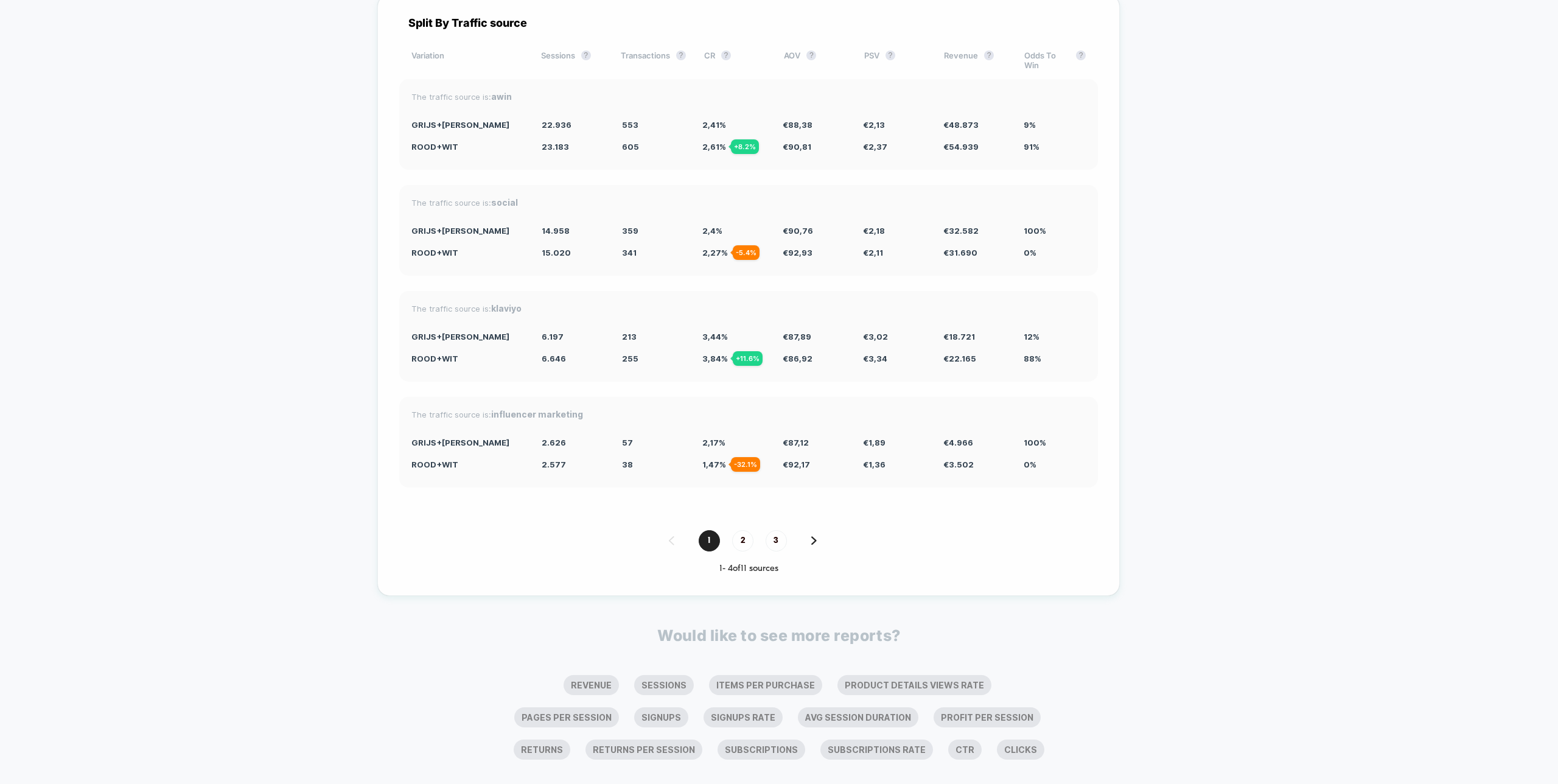
scroll to position [3266, 0]
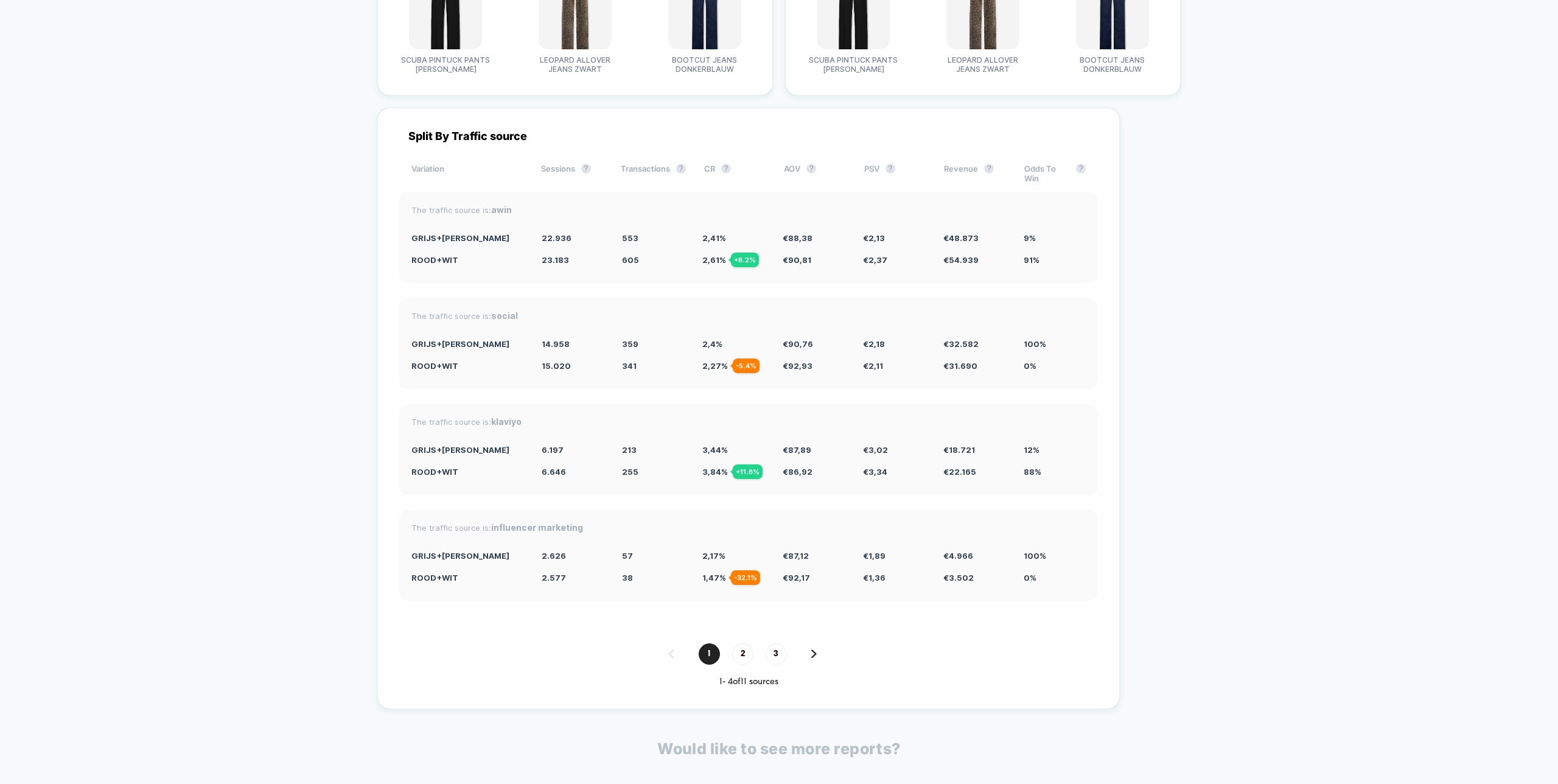
click at [838, 643] on div "1 2 3" at bounding box center [749, 654] width 699 height 21
click at [817, 649] on img at bounding box center [814, 653] width 6 height 9
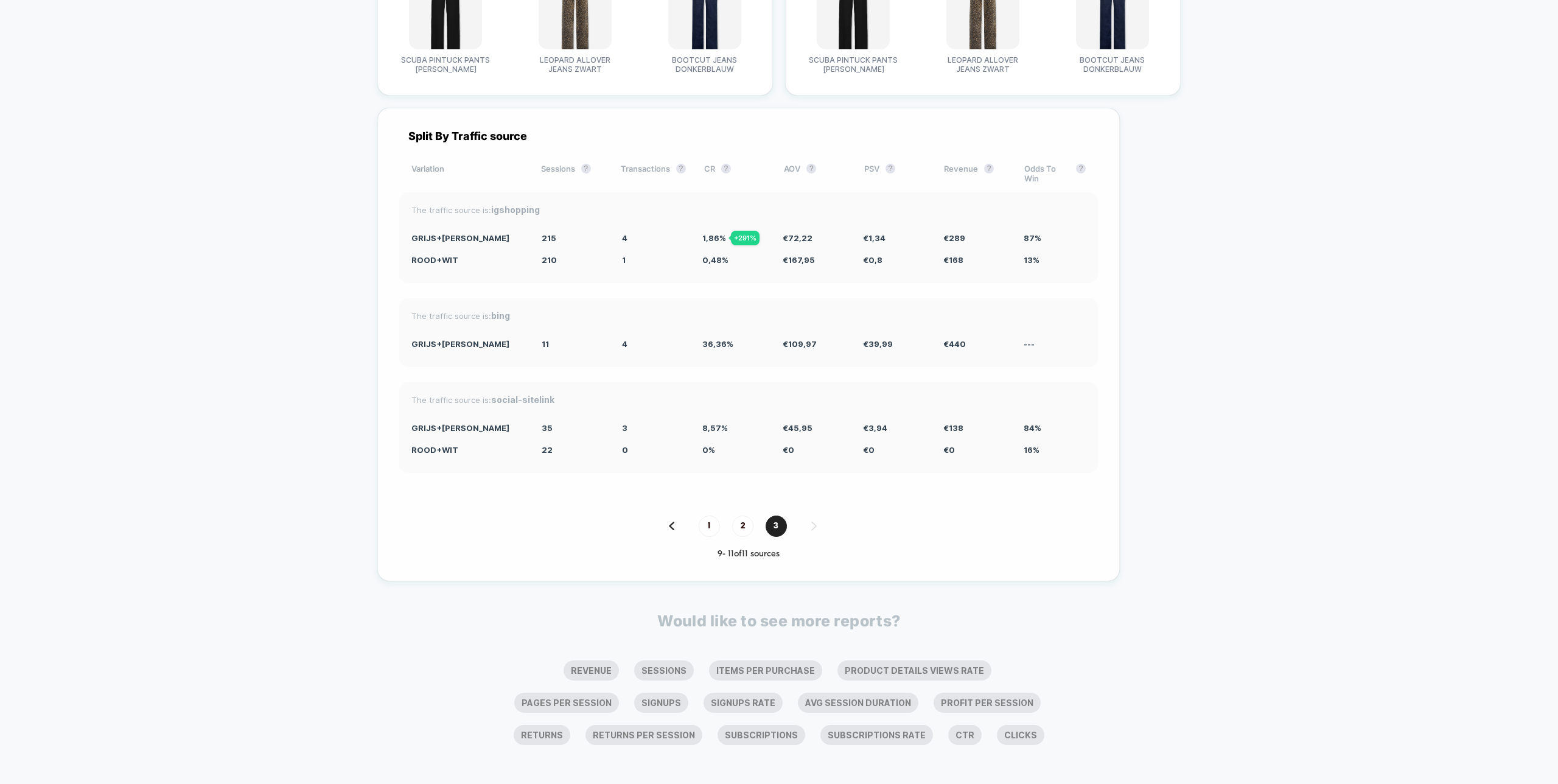
scroll to position [3253, 0]
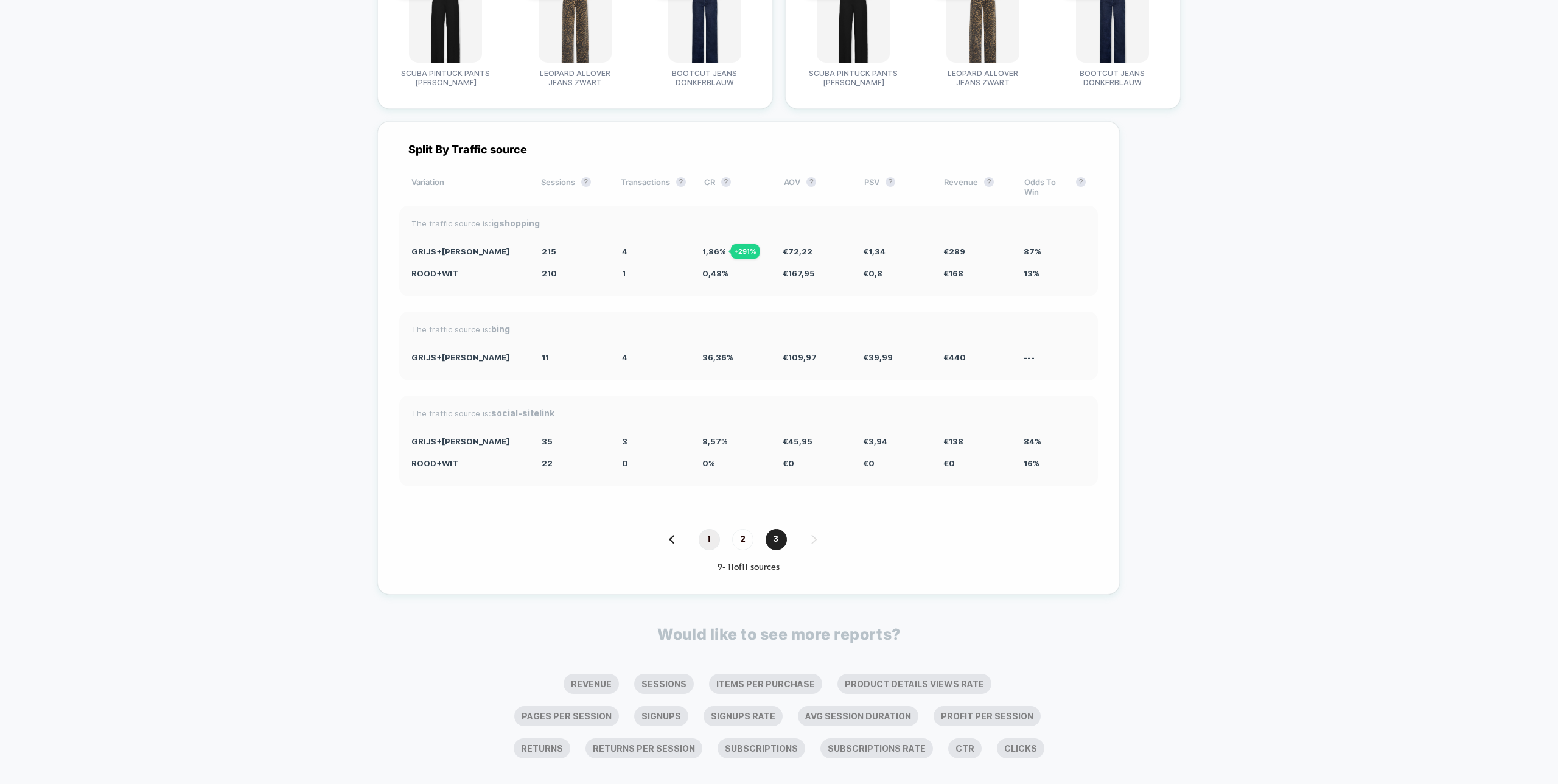
click at [720, 528] on span "1" at bounding box center [710, 539] width 21 height 21
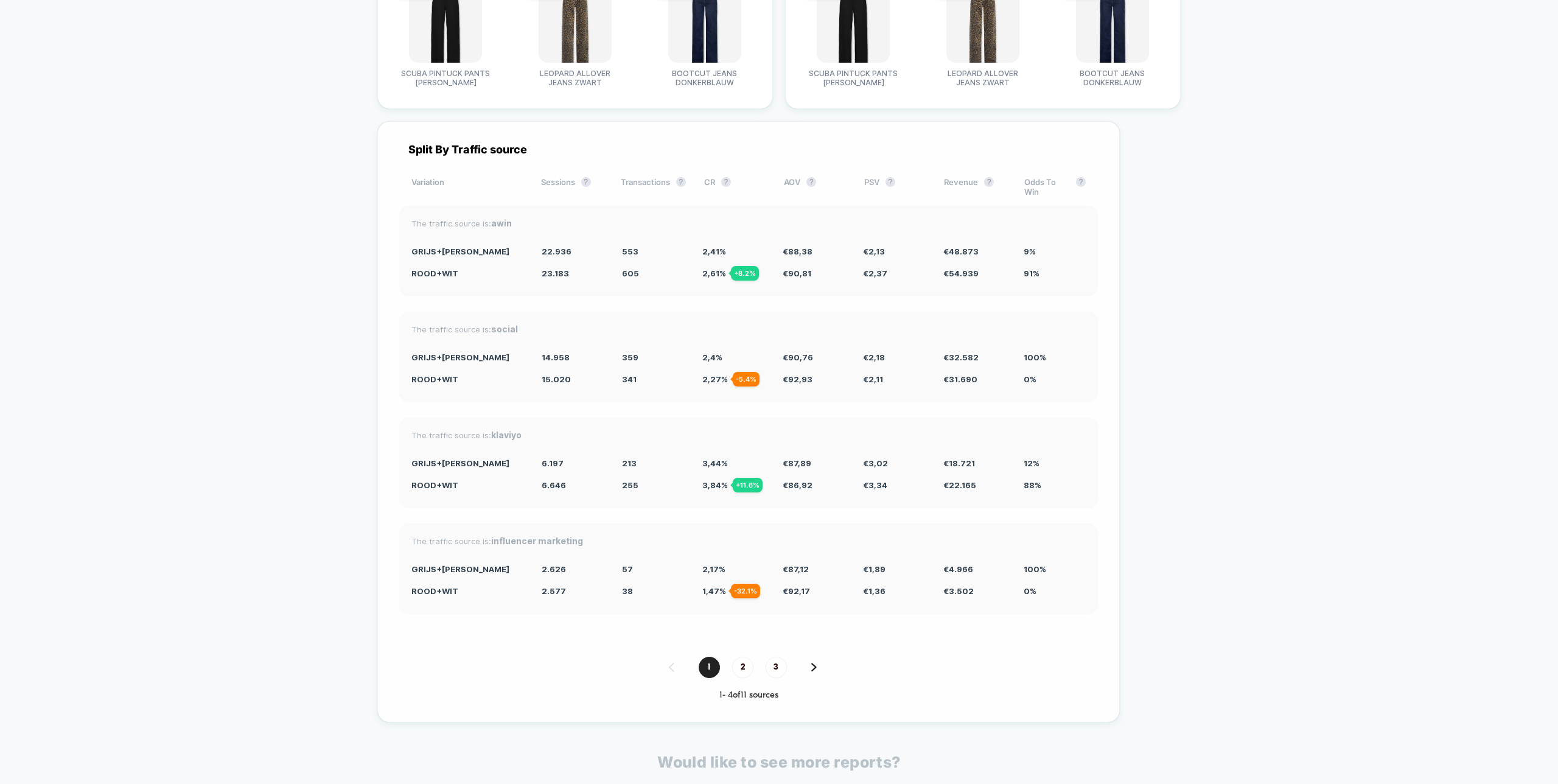
scroll to position [3266, 0]
